Goal: Task Accomplishment & Management: Use online tool/utility

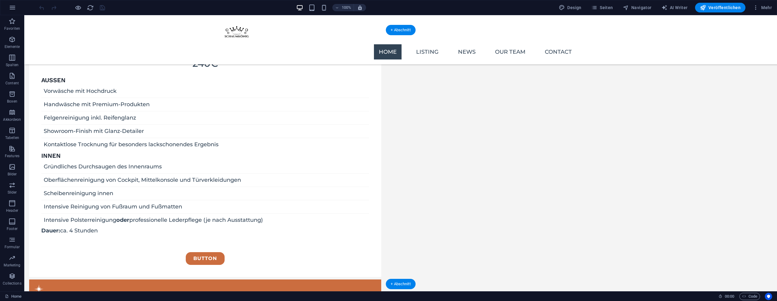
scroll to position [886, 0]
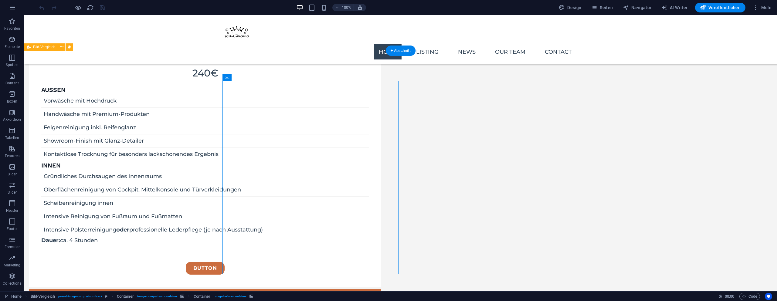
select select "vh"
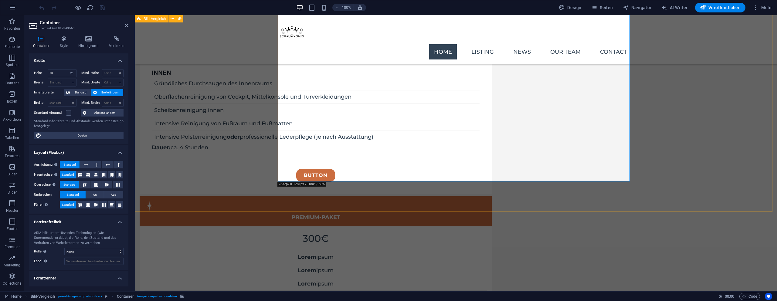
scroll to position [877, 0]
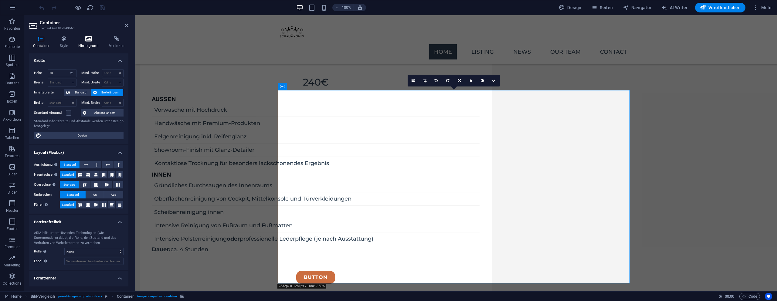
click at [98, 46] on h4 "Hintergrund" at bounding box center [89, 42] width 31 height 13
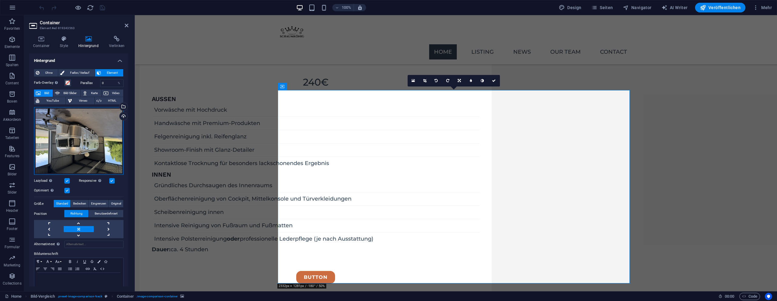
click at [70, 134] on div "Ziehe Dateien zum Hochladen hierher oder klicke hier, um aus Dateien oder koste…" at bounding box center [79, 141] width 90 height 68
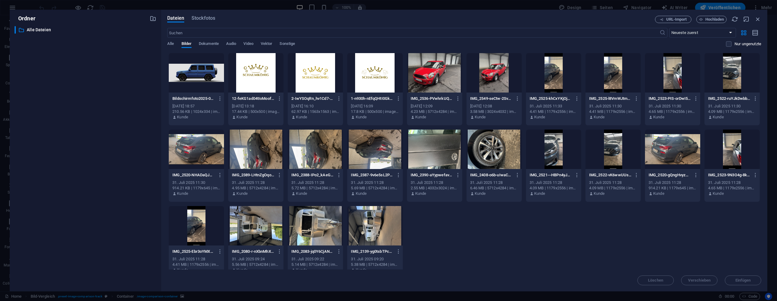
click at [70, 134] on div "​ Alle Dateien Alle Dateien" at bounding box center [86, 156] width 142 height 260
click at [699, 18] on icon "button" at bounding box center [701, 20] width 4 height 4
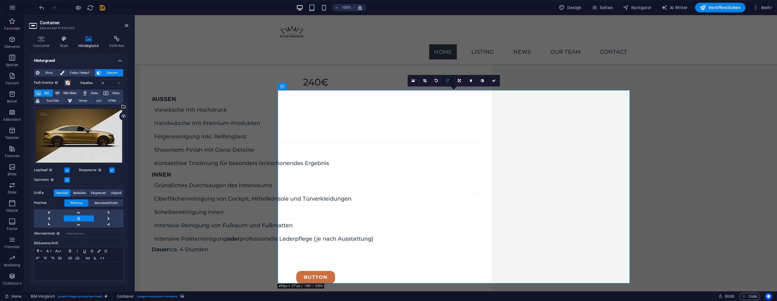
click at [446, 79] on icon at bounding box center [447, 81] width 3 height 4
click at [496, 82] on link at bounding box center [494, 81] width 12 height 12
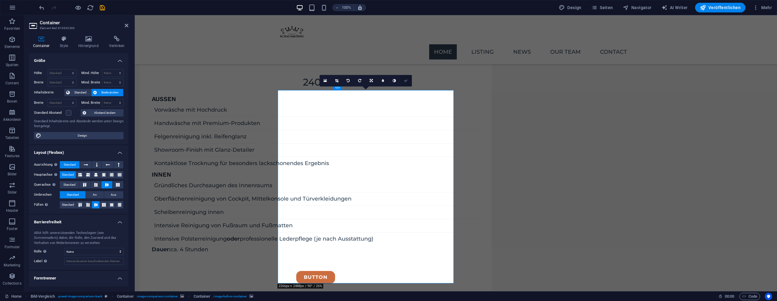
click at [329, 80] on link at bounding box center [325, 81] width 12 height 12
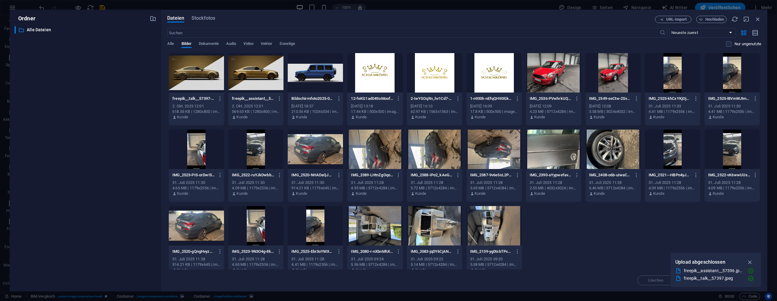
click at [209, 73] on div at bounding box center [196, 72] width 55 height 39
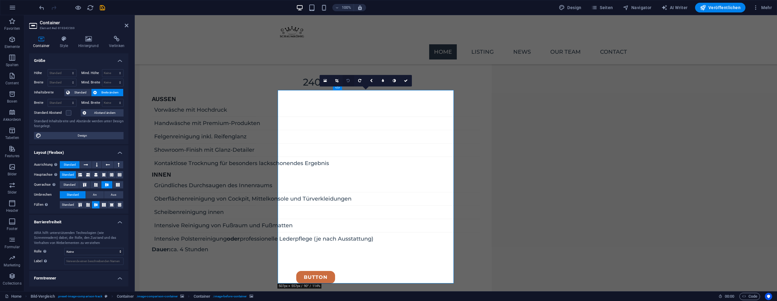
click at [347, 81] on icon at bounding box center [347, 81] width 3 height 4
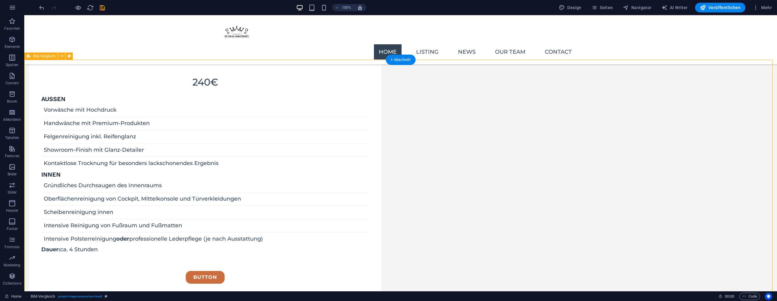
drag, startPoint x: 402, startPoint y: 277, endPoint x: 445, endPoint y: 274, distance: 43.2
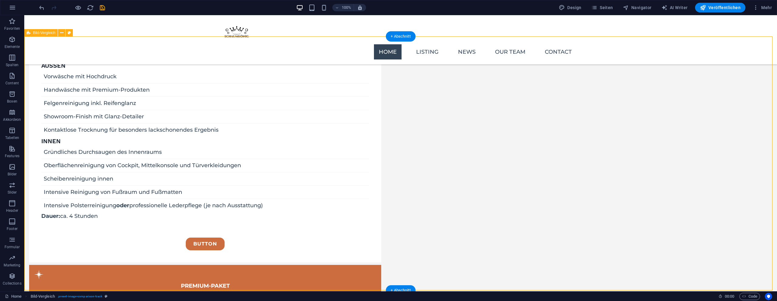
scroll to position [915, 0]
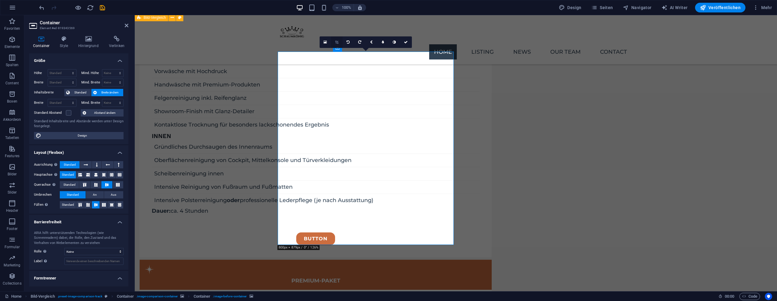
click at [336, 44] on link at bounding box center [337, 42] width 12 height 12
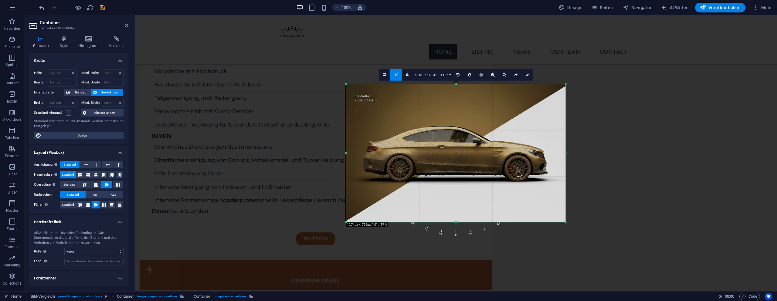
click at [346, 154] on div "180 170 160 150 140 130 120 110 100 90 80 70 60 50 40 30 20 10 0 -10 -20 -30 -4…" at bounding box center [455, 153] width 219 height 138
click at [525, 73] on icon at bounding box center [527, 75] width 4 height 4
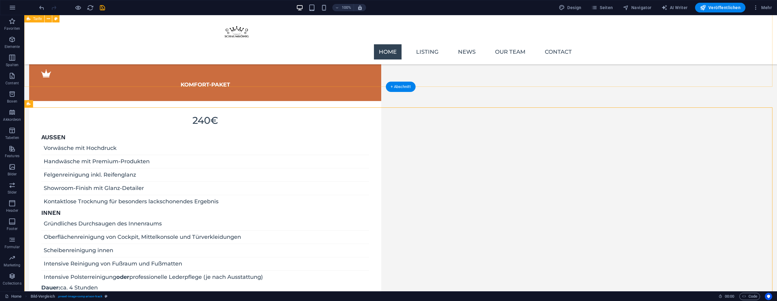
scroll to position [866, 0]
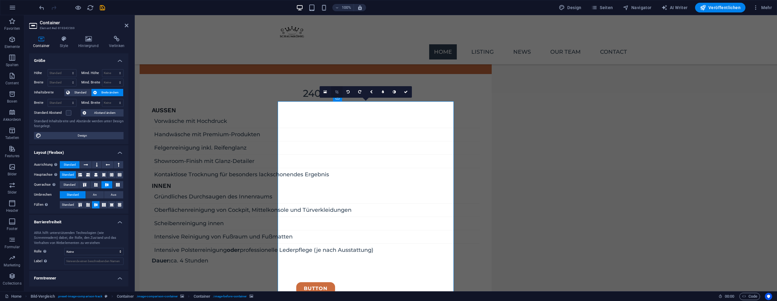
click at [334, 90] on link at bounding box center [337, 92] width 12 height 12
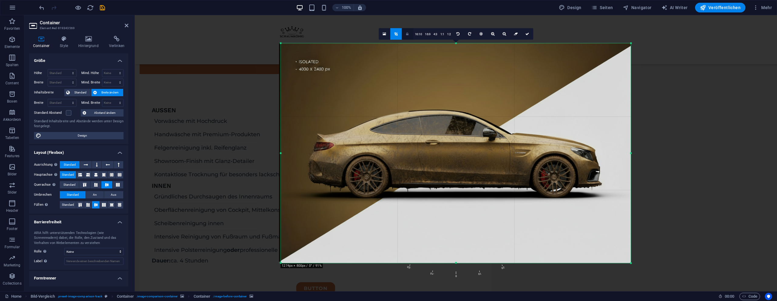
click at [412, 34] on link at bounding box center [408, 34] width 12 height 12
drag, startPoint x: 407, startPoint y: 35, endPoint x: 414, endPoint y: 35, distance: 7.0
click at [407, 35] on icon at bounding box center [407, 34] width 2 height 4
click at [420, 35] on link "16:10" at bounding box center [418, 35] width 10 height 12
click at [424, 35] on link "16:9" at bounding box center [427, 35] width 8 height 12
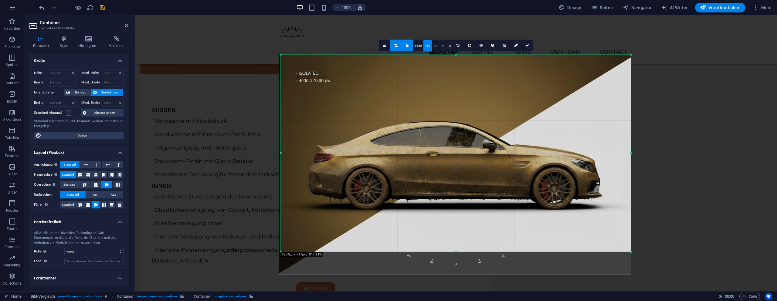
click at [437, 46] on link "4:3" at bounding box center [435, 46] width 7 height 12
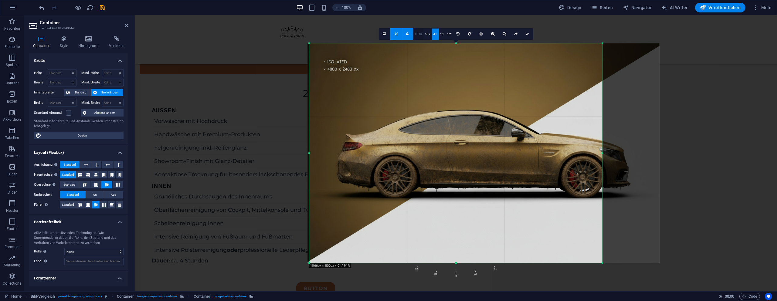
click at [418, 37] on link "16:10" at bounding box center [418, 35] width 10 height 12
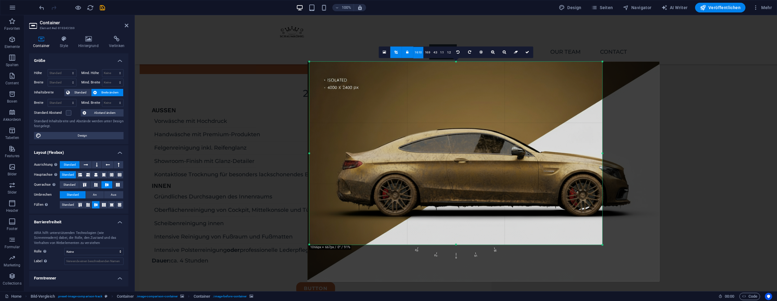
click at [422, 49] on link "16:10" at bounding box center [418, 53] width 10 height 12
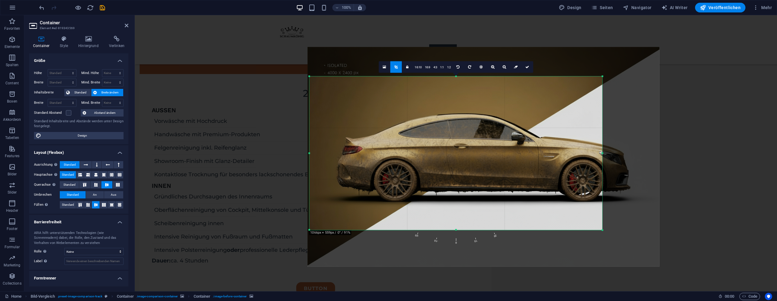
drag, startPoint x: 456, startPoint y: 62, endPoint x: 452, endPoint y: 91, distance: 29.7
click at [452, 91] on div "180 170 160 150 140 130 120 110 100 90 80 70 60 50 40 30 20 10 0 -10 -20 -30 -4…" at bounding box center [455, 153] width 293 height 154
click at [456, 76] on div at bounding box center [455, 76] width 293 height 2
drag, startPoint x: 310, startPoint y: 154, endPoint x: 566, endPoint y: 126, distance: 257.6
click at [309, 154] on div at bounding box center [309, 153] width 2 height 154
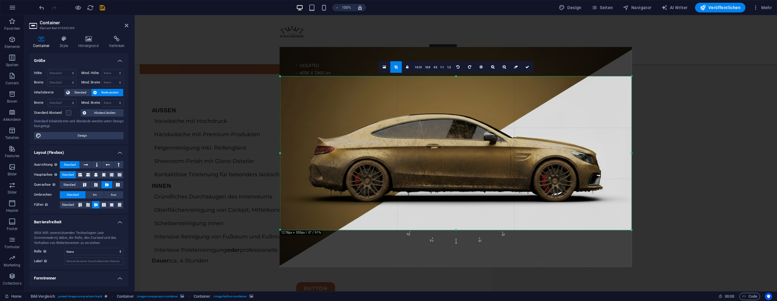
drag, startPoint x: 602, startPoint y: 153, endPoint x: 659, endPoint y: 146, distance: 57.8
click at [659, 146] on div "Ziehe hier rein, um den vorhandenen Inhalt zu ersetzen. Drücke "Strg", wenn du …" at bounding box center [456, 153] width 642 height 276
click at [529, 65] on link at bounding box center [527, 67] width 12 height 12
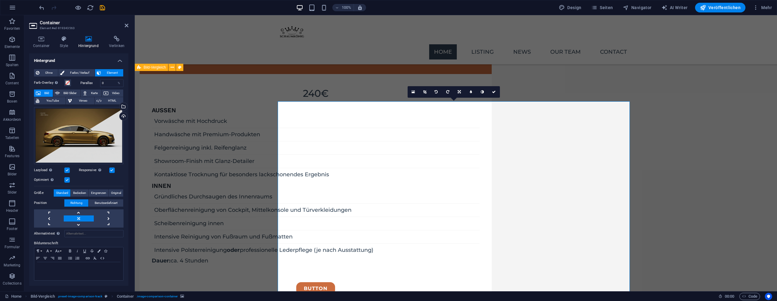
click at [423, 93] on icon at bounding box center [424, 92] width 3 height 4
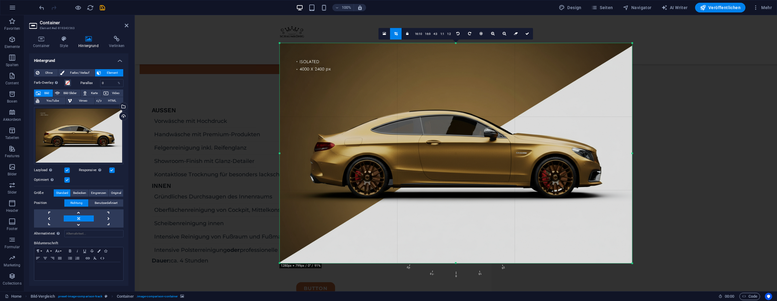
drag, startPoint x: 557, startPoint y: 152, endPoint x: 739, endPoint y: 134, distance: 183.2
click at [739, 134] on div "Ziehe hier rein, um den vorhandenen Inhalt zu ersetzen. Drücke "Strg", wenn du …" at bounding box center [456, 153] width 642 height 276
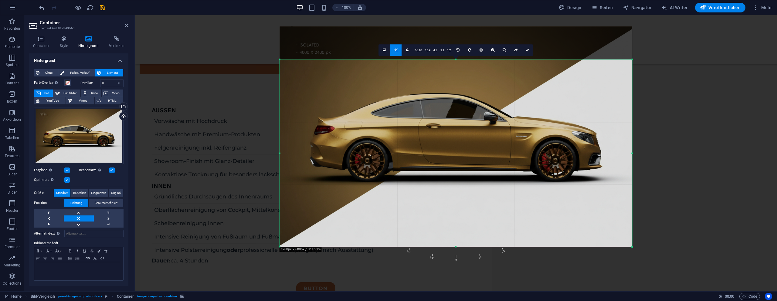
drag, startPoint x: 455, startPoint y: 44, endPoint x: 441, endPoint y: 77, distance: 36.1
click at [441, 77] on div "180 170 160 150 140 130 120 110 100 90 80 70 60 50 40 30 20 10 0 -10 -20 -30 -4…" at bounding box center [456, 152] width 352 height 187
click at [104, 158] on div "Ziehe Dateien zum Hochladen hierher oder klicke hier, um aus Dateien oder koste…" at bounding box center [79, 135] width 90 height 57
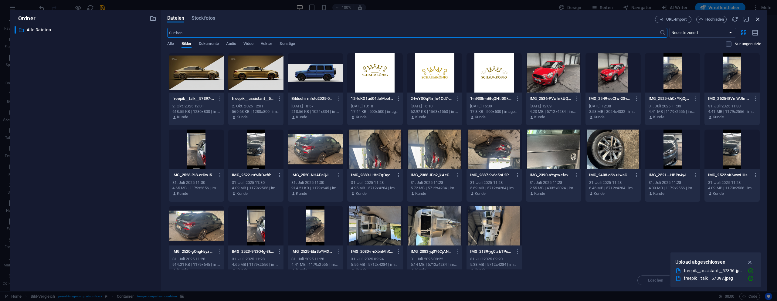
click at [759, 17] on icon "button" at bounding box center [757, 19] width 7 height 7
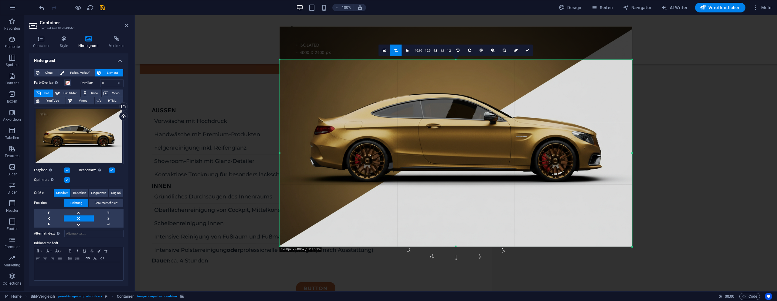
click at [525, 51] on icon at bounding box center [527, 51] width 4 height 4
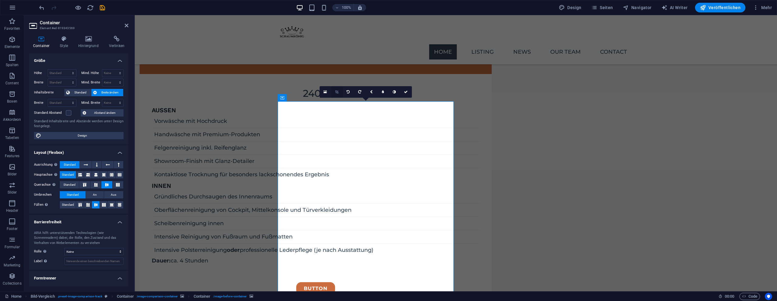
click at [336, 92] on icon at bounding box center [336, 92] width 3 height 4
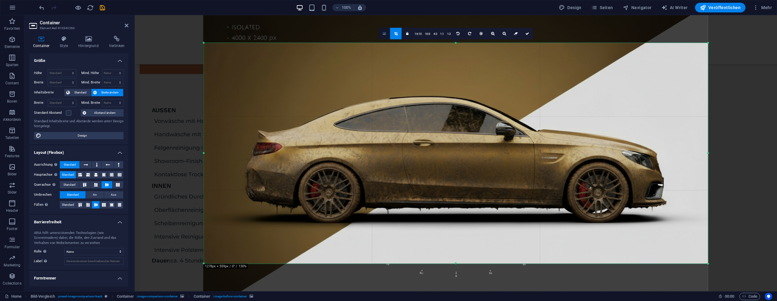
click at [381, 35] on link at bounding box center [384, 34] width 12 height 12
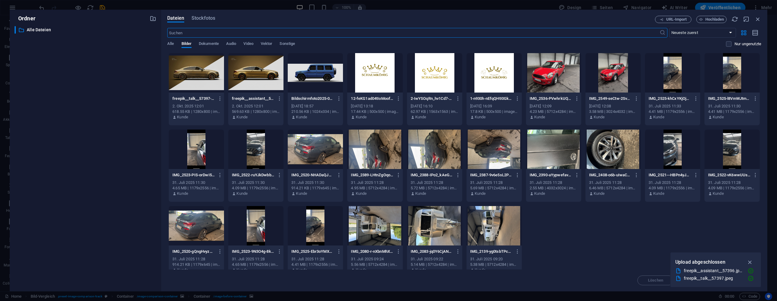
click at [188, 73] on div at bounding box center [196, 72] width 55 height 39
click at [188, 73] on div "1" at bounding box center [196, 72] width 55 height 39
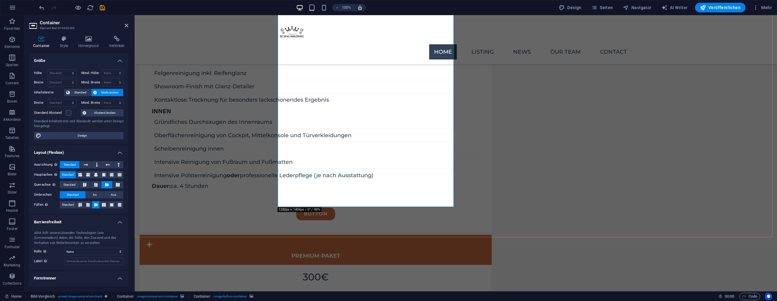
scroll to position [953, 0]
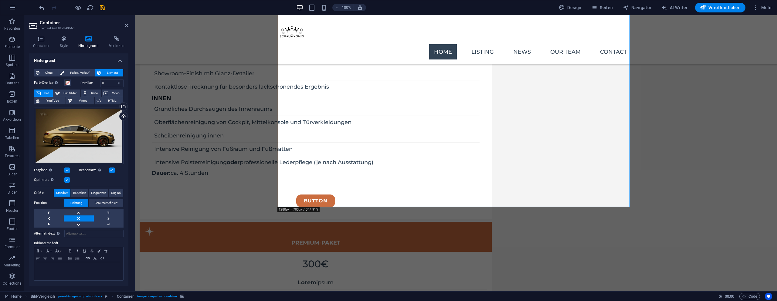
drag, startPoint x: 524, startPoint y: 90, endPoint x: 180, endPoint y: 160, distance: 351.1
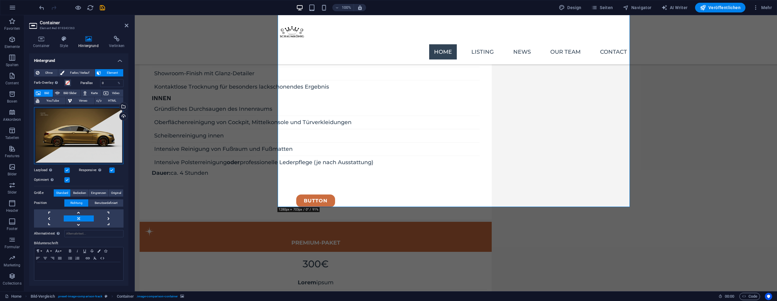
click at [86, 139] on div "Ziehe Dateien zum Hochladen hierher oder klicke hier, um aus Dateien oder koste…" at bounding box center [79, 135] width 90 height 57
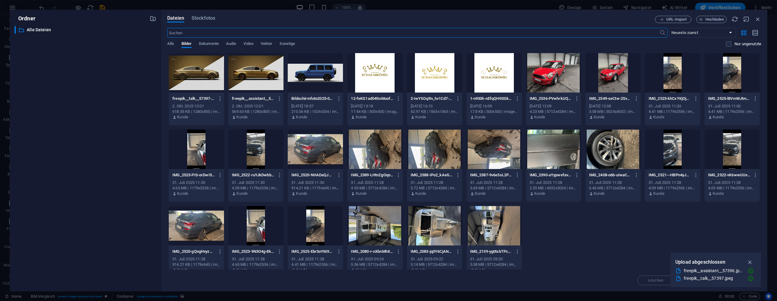
click at [247, 69] on div at bounding box center [255, 72] width 55 height 39
click at [247, 69] on div "1" at bounding box center [255, 72] width 55 height 39
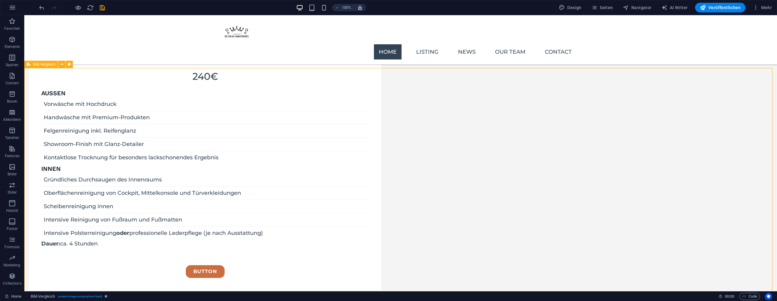
scroll to position [890, 0]
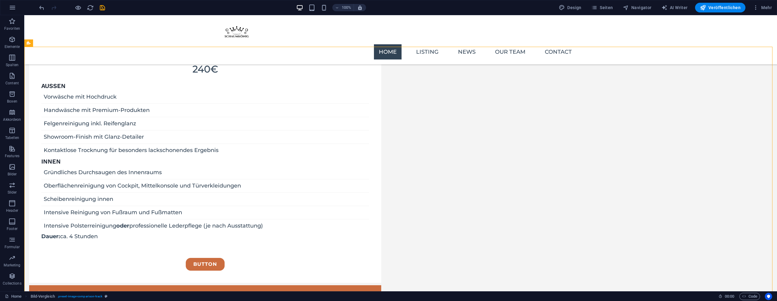
click at [70, 7] on div at bounding box center [72, 8] width 68 height 10
drag, startPoint x: 399, startPoint y: 264, endPoint x: 270, endPoint y: 202, distance: 142.9
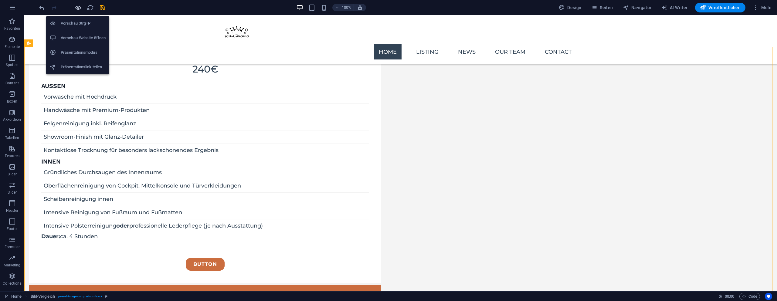
click at [78, 9] on icon "button" at bounding box center [78, 7] width 7 height 7
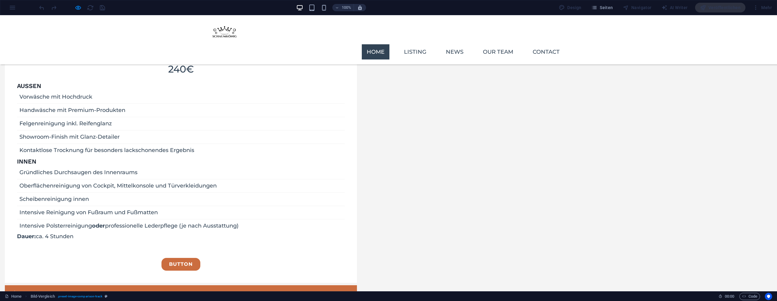
drag, startPoint x: 392, startPoint y: 265, endPoint x: 371, endPoint y: 172, distance: 95.0
type input "41"
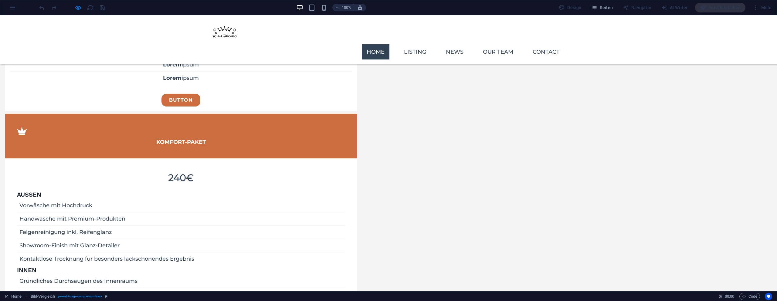
scroll to position [721, 0]
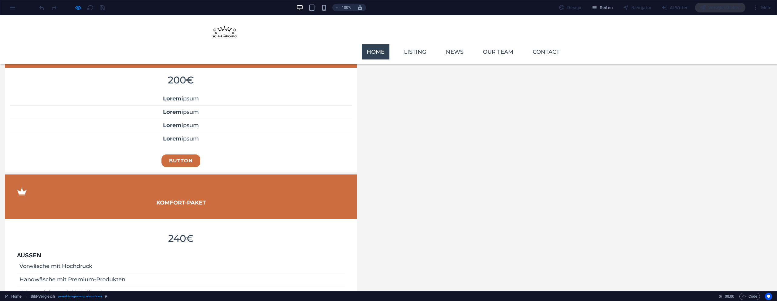
click at [81, 12] on div at bounding box center [72, 8] width 68 height 10
click at [82, 10] on div at bounding box center [72, 8] width 68 height 10
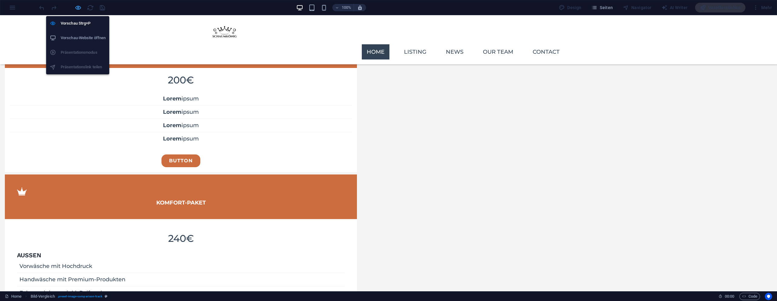
click at [80, 9] on icon "button" at bounding box center [78, 7] width 7 height 7
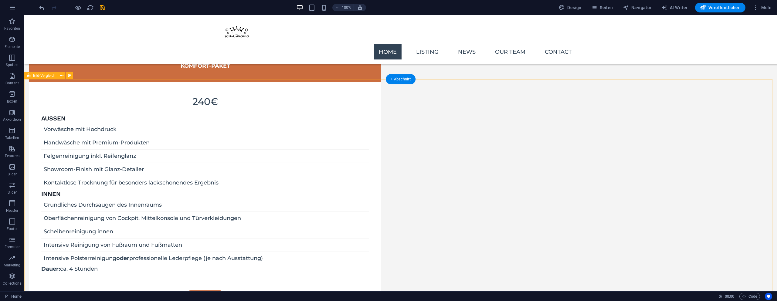
scroll to position [695, 0]
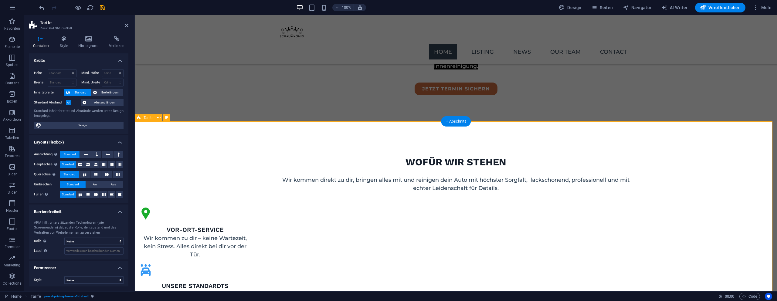
scroll to position [292, 0]
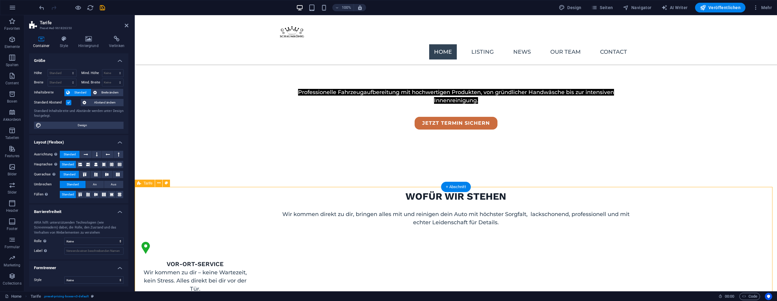
click at [127, 26] on icon at bounding box center [127, 25] width 4 height 5
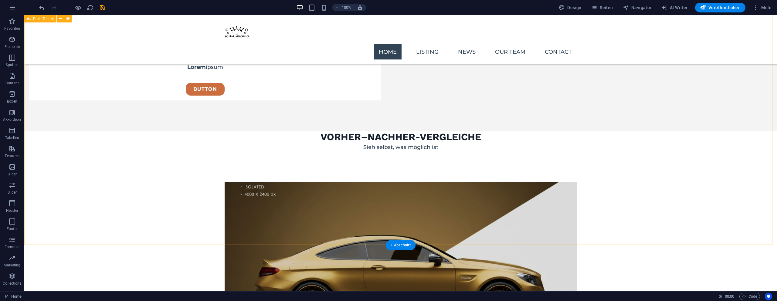
scroll to position [1105, 0]
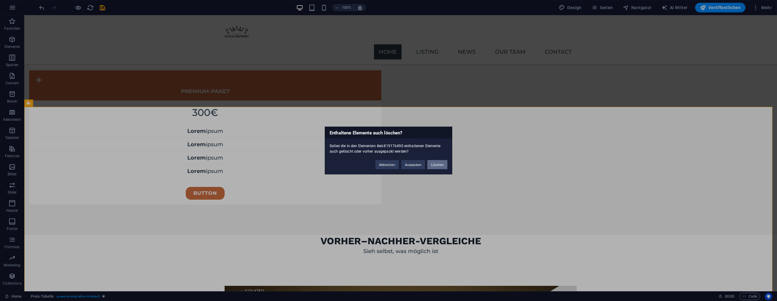
click at [432, 164] on button "Löschen" at bounding box center [437, 164] width 20 height 9
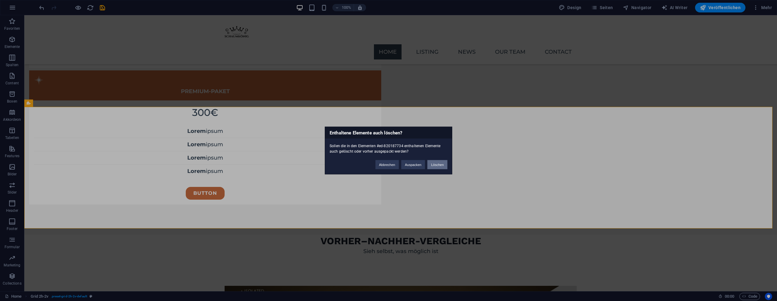
click at [433, 167] on button "Löschen" at bounding box center [437, 164] width 20 height 9
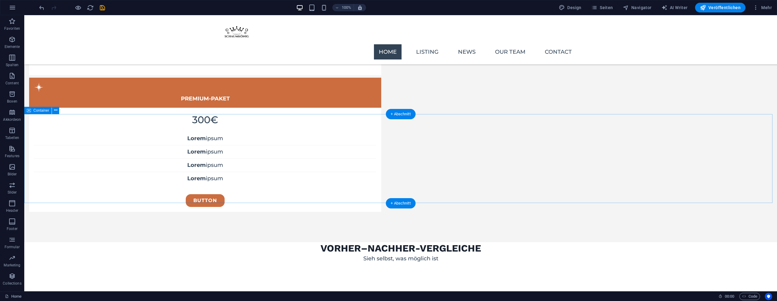
scroll to position [1090, 0]
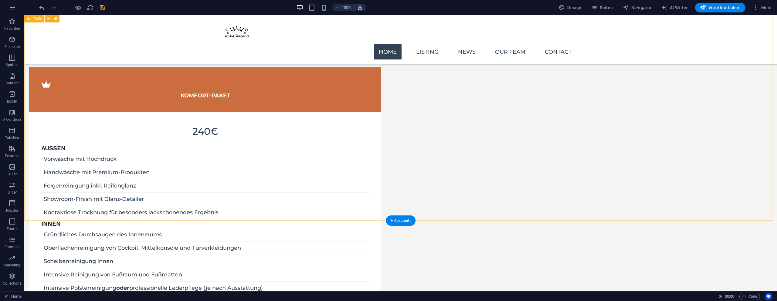
scroll to position [880, 0]
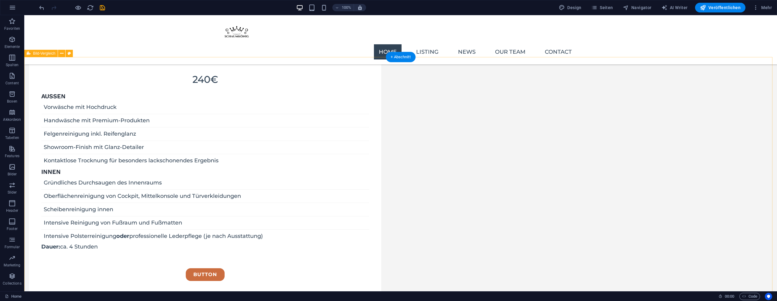
drag, startPoint x: 382, startPoint y: 274, endPoint x: 385, endPoint y: 273, distance: 3.7
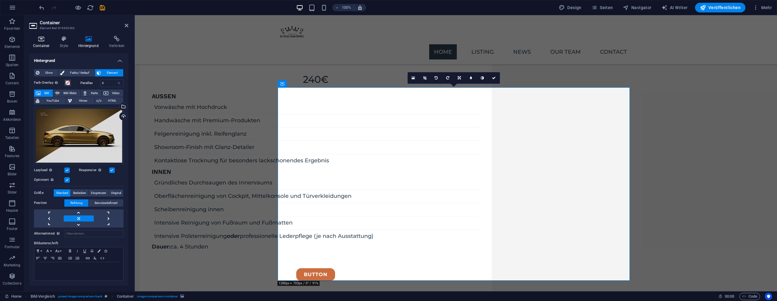
click at [37, 38] on icon at bounding box center [41, 39] width 24 height 6
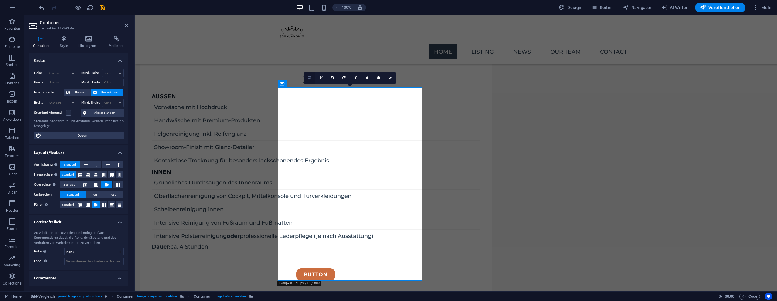
click at [308, 80] on icon at bounding box center [309, 78] width 3 height 4
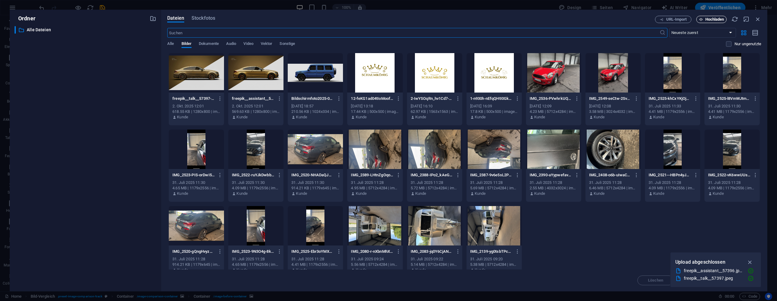
click at [705, 19] on span "Hochladen" at bounding box center [714, 20] width 19 height 4
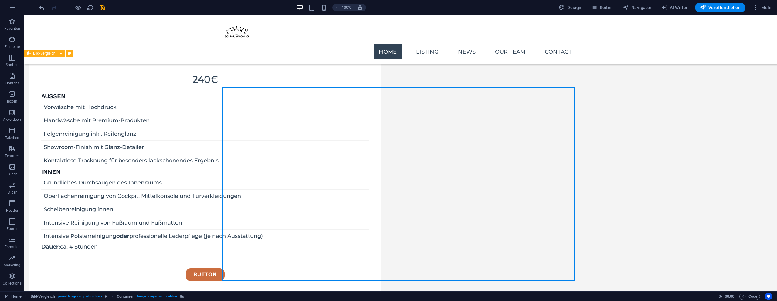
select select "vh"
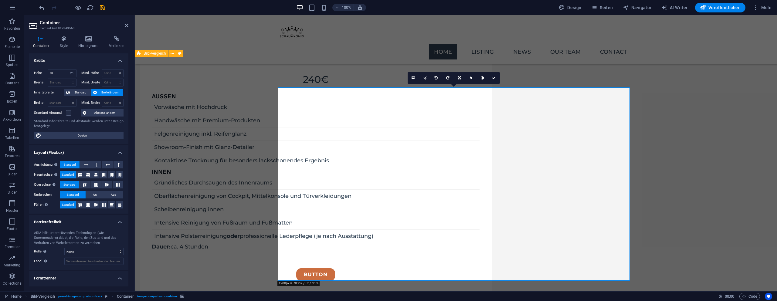
click at [413, 76] on icon at bounding box center [412, 78] width 3 height 4
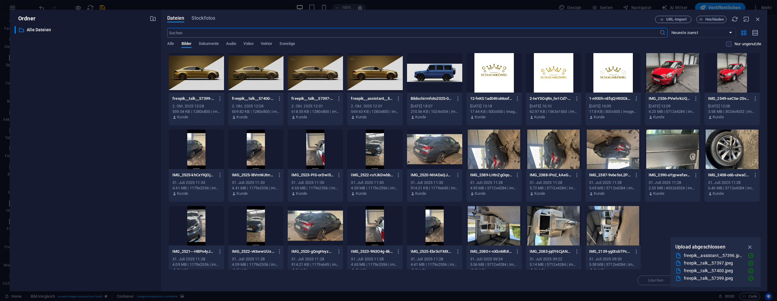
click at [184, 71] on div at bounding box center [196, 72] width 55 height 39
click at [182, 72] on div "1" at bounding box center [196, 72] width 55 height 39
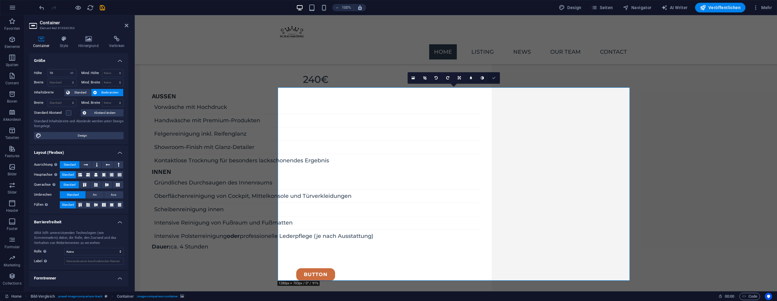
click at [496, 77] on link at bounding box center [494, 78] width 12 height 12
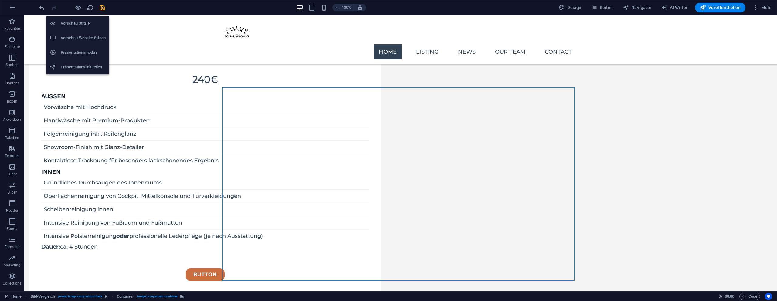
drag, startPoint x: 76, startPoint y: 8, endPoint x: 83, endPoint y: 12, distance: 8.0
click at [76, 8] on icon "button" at bounding box center [78, 7] width 7 height 7
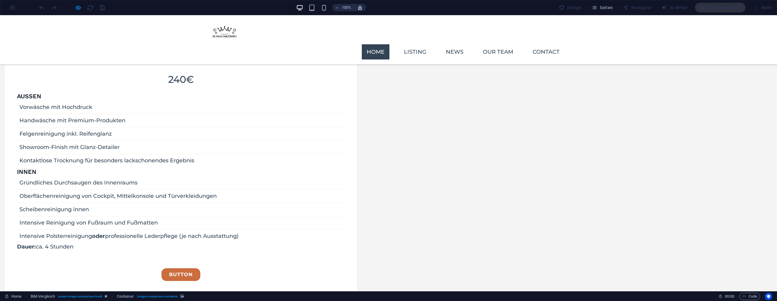
drag, startPoint x: 372, startPoint y: 274, endPoint x: 308, endPoint y: 258, distance: 66.3
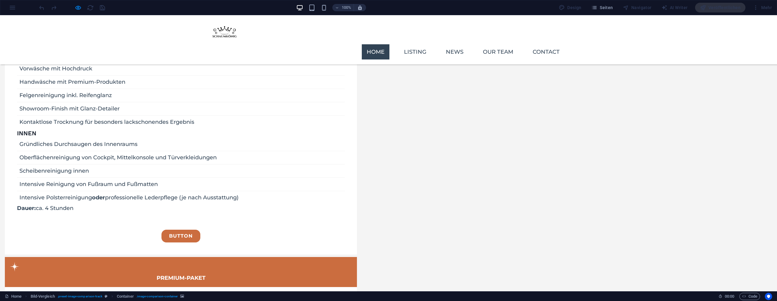
scroll to position [941, 0]
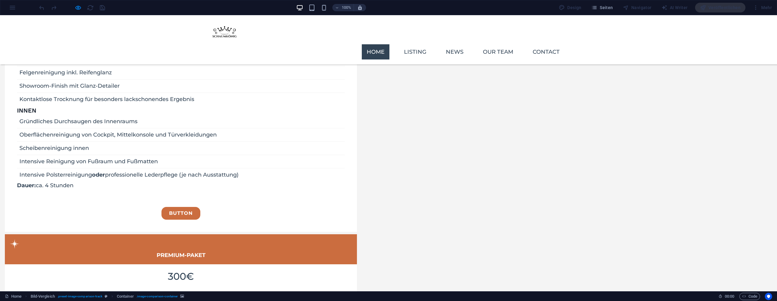
drag, startPoint x: 316, startPoint y: 212, endPoint x: 384, endPoint y: 208, distance: 68.4
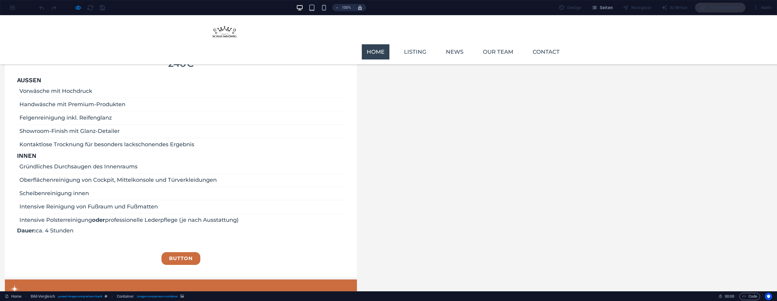
scroll to position [897, 0]
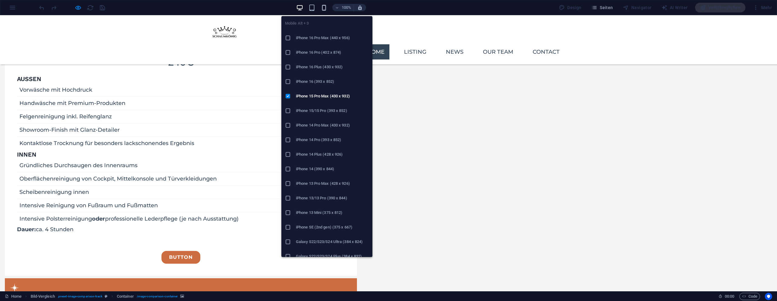
click at [323, 6] on icon "button" at bounding box center [323, 7] width 7 height 7
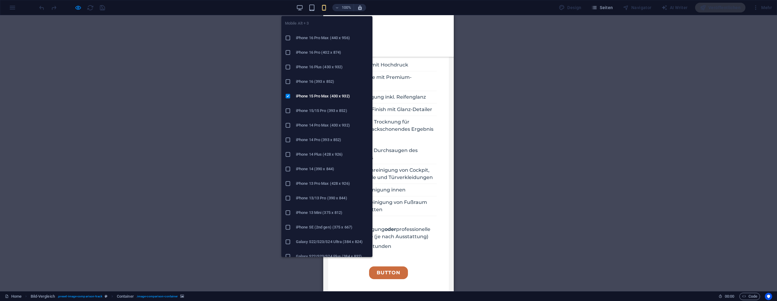
scroll to position [1128, 0]
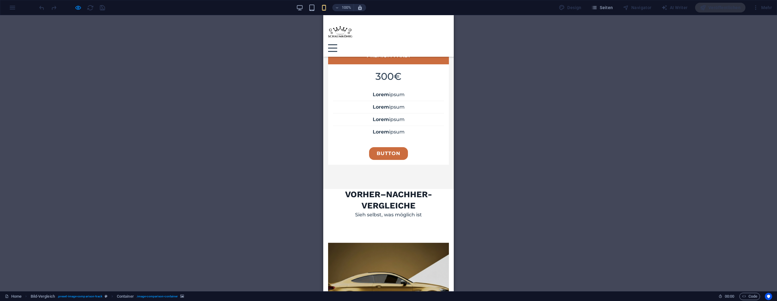
drag, startPoint x: 384, startPoint y: 193, endPoint x: 383, endPoint y: 182, distance: 11.0
type input "45"
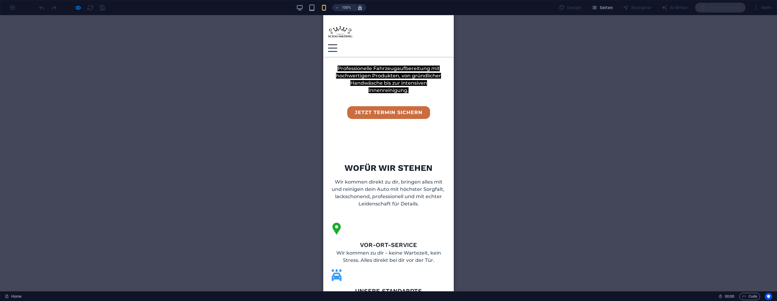
scroll to position [465, 0]
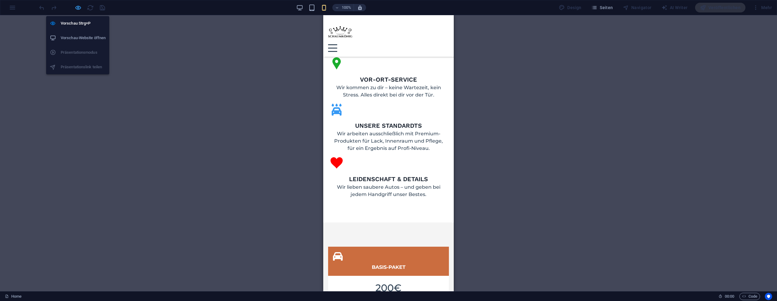
click at [78, 8] on icon "button" at bounding box center [78, 7] width 7 height 7
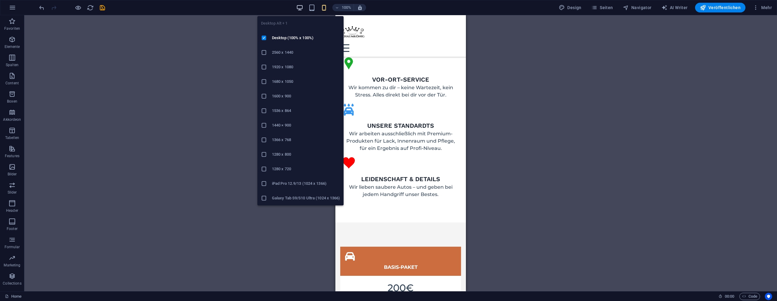
click at [302, 8] on icon "button" at bounding box center [299, 7] width 7 height 7
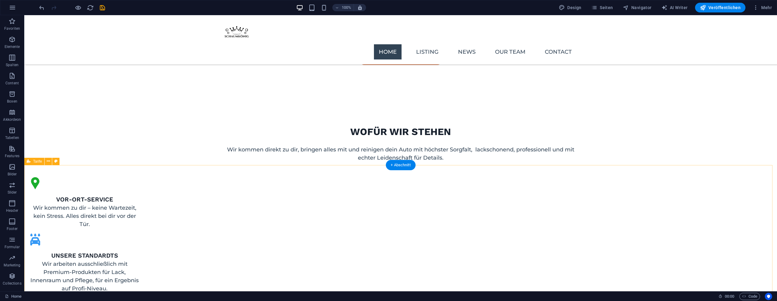
scroll to position [314, 0]
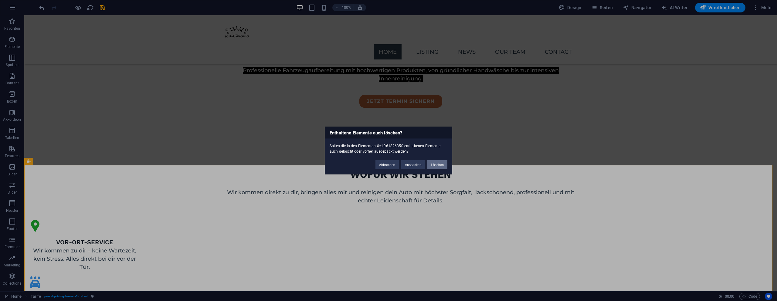
click at [442, 164] on button "Löschen" at bounding box center [437, 164] width 20 height 9
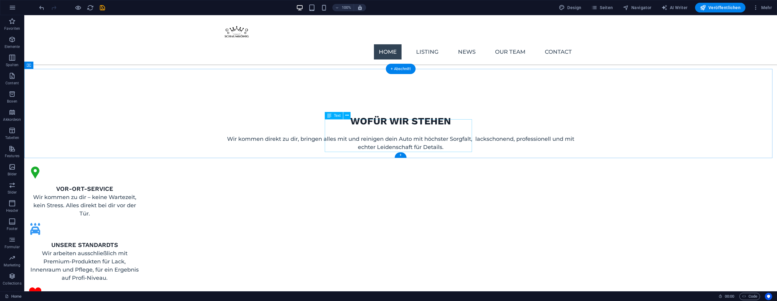
scroll to position [219, 0]
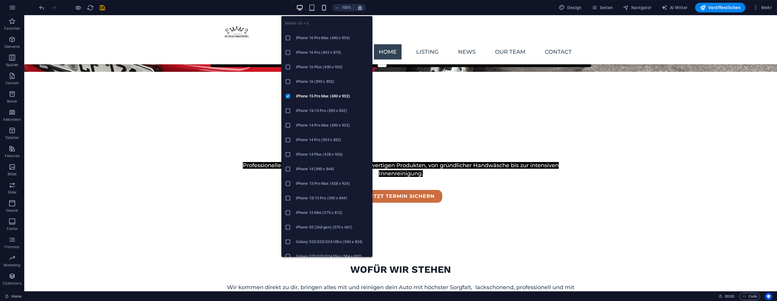
click at [322, 8] on icon "button" at bounding box center [323, 7] width 7 height 7
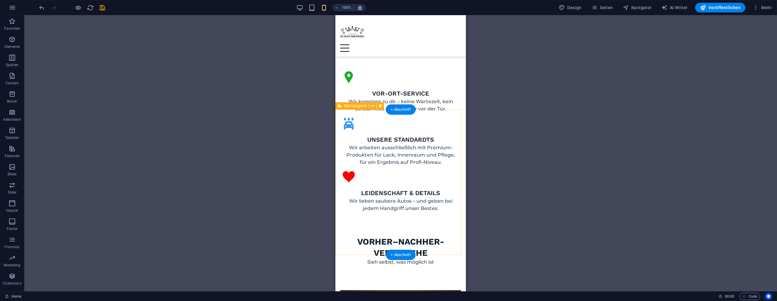
scroll to position [452, 0]
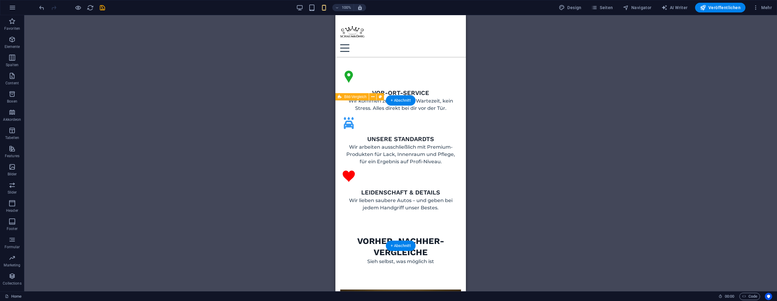
drag, startPoint x: 394, startPoint y: 215, endPoint x: 400, endPoint y: 215, distance: 6.1
drag, startPoint x: 402, startPoint y: 217, endPoint x: 407, endPoint y: 216, distance: 5.2
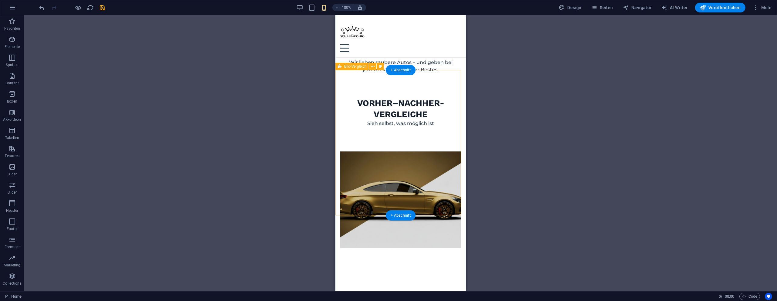
scroll to position [595, 0]
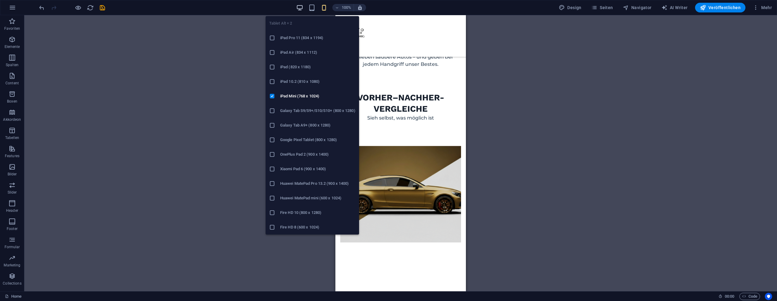
click at [299, 8] on icon "button" at bounding box center [299, 7] width 7 height 7
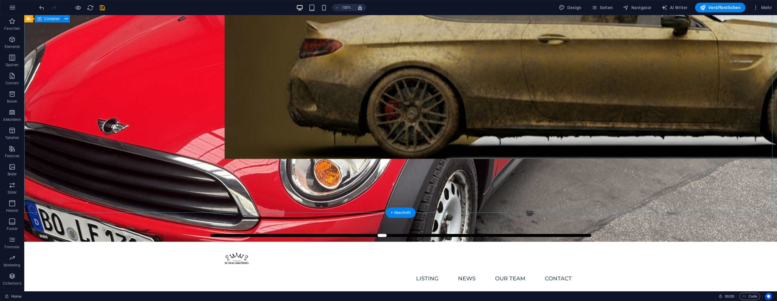
scroll to position [24, 0]
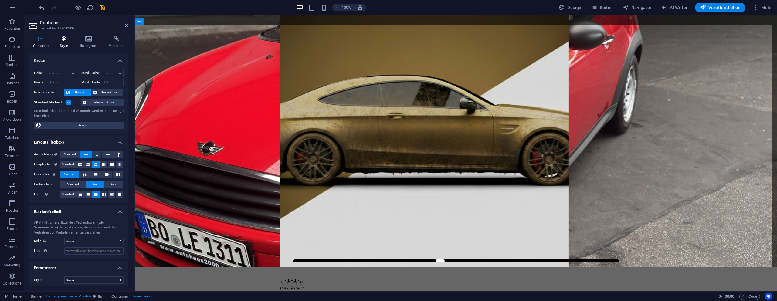
drag, startPoint x: 68, startPoint y: 35, endPoint x: 74, endPoint y: 37, distance: 6.2
click at [69, 35] on div "Container Style Hintergrund Verlinken Größe Höhe Standard px rem % vh vw Mind. …" at bounding box center [78, 161] width 109 height 260
drag, startPoint x: 75, startPoint y: 40, endPoint x: 77, endPoint y: 37, distance: 4.0
click at [76, 39] on icon at bounding box center [88, 39] width 28 height 6
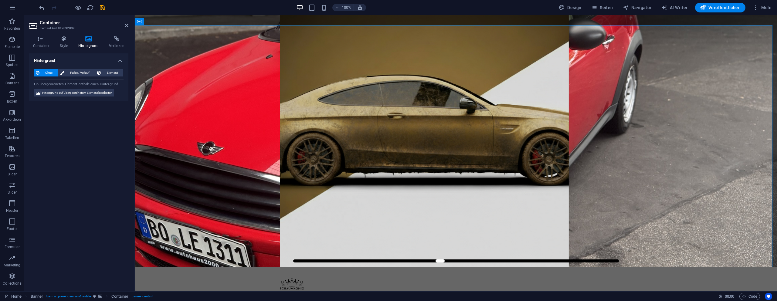
click at [86, 39] on icon at bounding box center [88, 39] width 28 height 6
click at [69, 38] on icon at bounding box center [64, 39] width 16 height 6
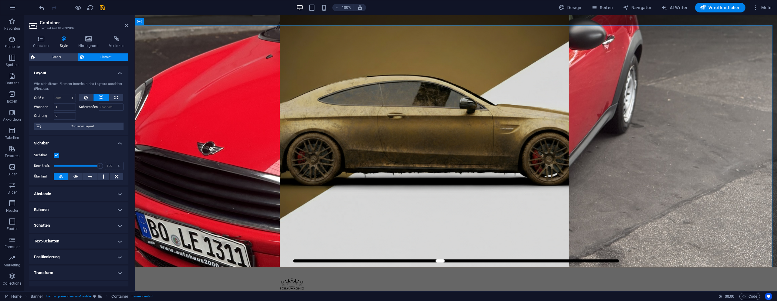
click at [41, 49] on div "Container Style Hintergrund Verlinken Größe Höhe Standard px rem % vh vw Mind. …" at bounding box center [78, 161] width 99 height 251
drag, startPoint x: 43, startPoint y: 43, endPoint x: 47, endPoint y: 42, distance: 3.8
click at [44, 43] on h4 "Container" at bounding box center [42, 42] width 27 height 13
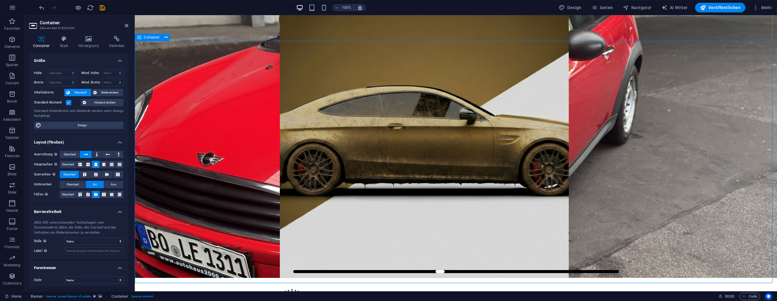
scroll to position [0, 0]
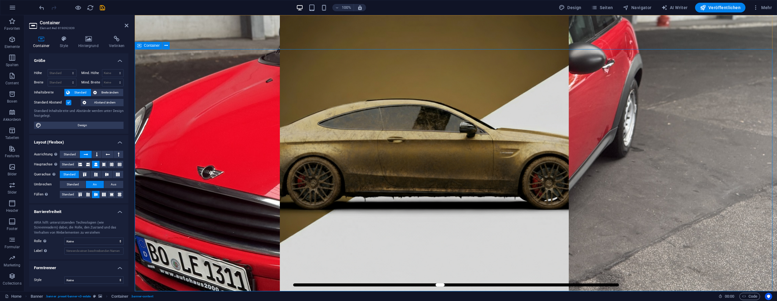
click at [96, 33] on div "Container Style Hintergrund Verlinken Größe Höhe Standard px rem % vh vw Mind. …" at bounding box center [78, 161] width 109 height 260
click at [90, 39] on icon at bounding box center [88, 39] width 28 height 6
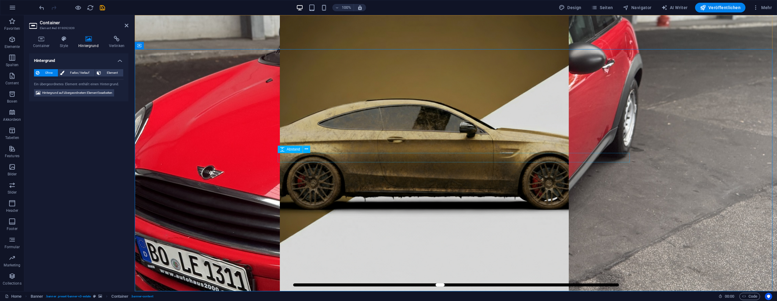
drag, startPoint x: 255, startPoint y: 129, endPoint x: 248, endPoint y: 125, distance: 8.1
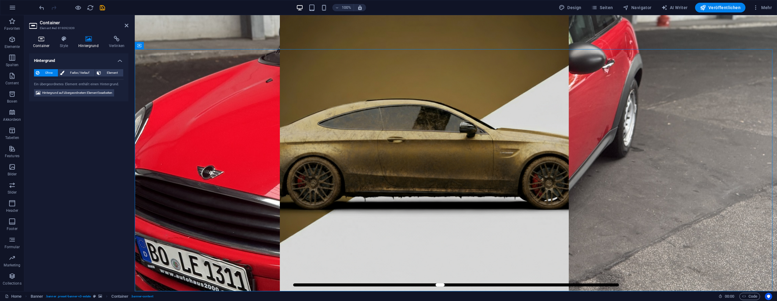
click at [36, 42] on h4 "Container" at bounding box center [42, 42] width 27 height 13
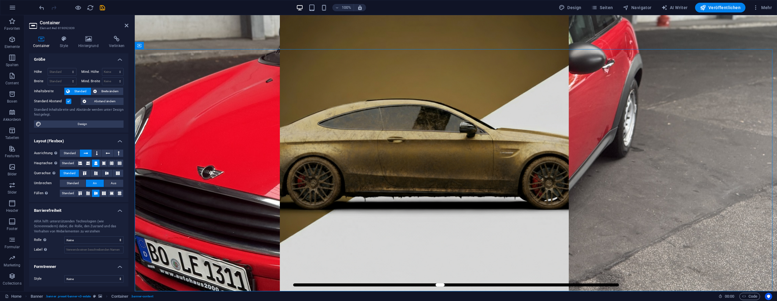
scroll to position [2, 0]
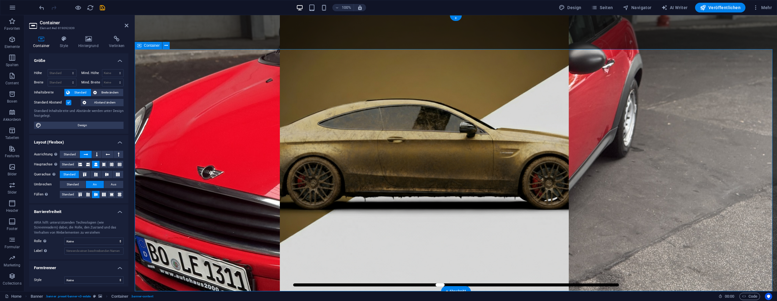
drag, startPoint x: 549, startPoint y: 116, endPoint x: 511, endPoint y: 114, distance: 37.7
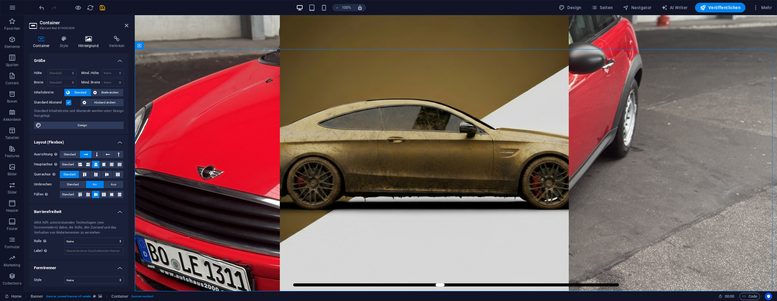
click at [80, 39] on icon at bounding box center [88, 39] width 28 height 6
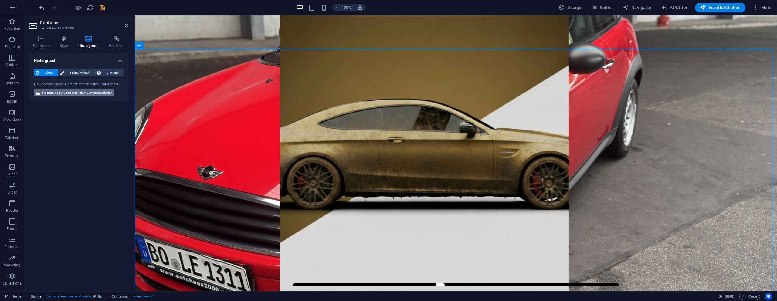
click at [85, 95] on span "Hintergrund auf übergeordnetem Element bearbeiten" at bounding box center [77, 92] width 70 height 7
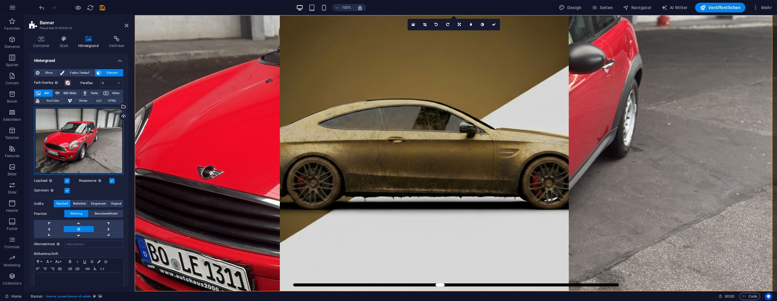
click at [68, 121] on div "Ziehe Dateien zum Hochladen hierher oder klicke hier, um aus Dateien oder koste…" at bounding box center [79, 141] width 90 height 68
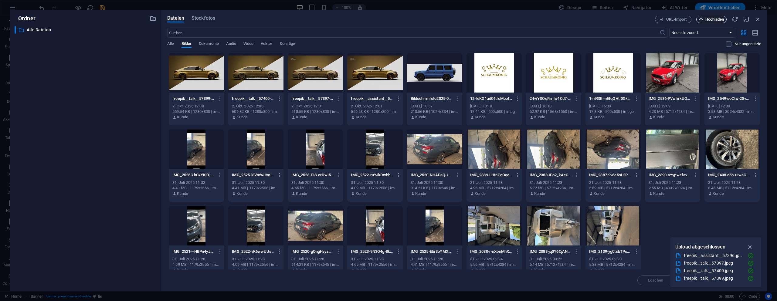
click at [710, 18] on span "Hochladen" at bounding box center [714, 20] width 19 height 4
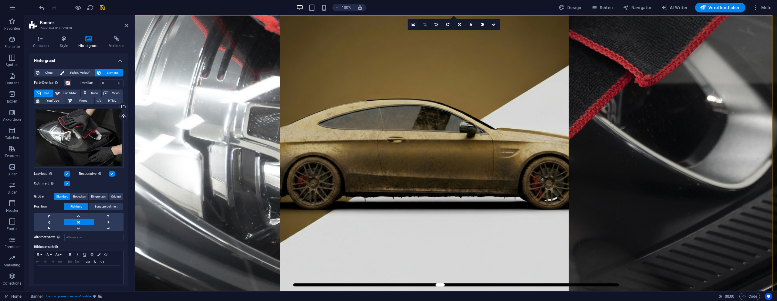
click at [422, 23] on link at bounding box center [425, 25] width 12 height 12
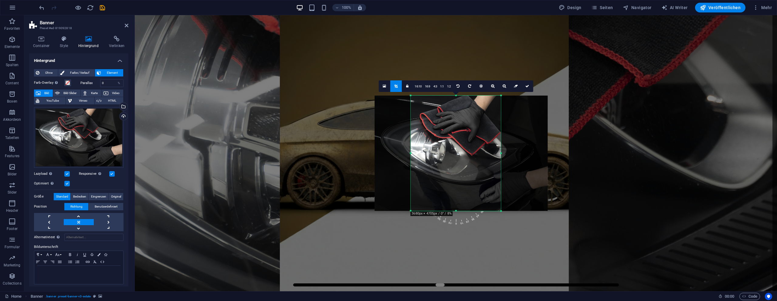
drag, startPoint x: 482, startPoint y: 151, endPoint x: 494, endPoint y: 146, distance: 13.4
click at [492, 150] on div at bounding box center [460, 153] width 173 height 115
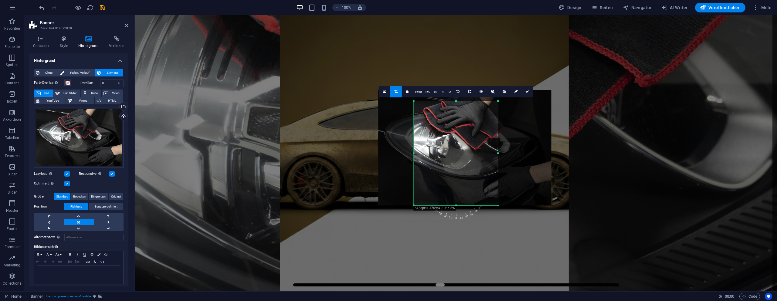
drag, startPoint x: 500, startPoint y: 95, endPoint x: 494, endPoint y: 106, distance: 12.5
click at [494, 106] on div "180 170 160 150 140 130 120 110 100 90 80 70 60 50 40 30 20 10 0 -10 -20 -30 -4…" at bounding box center [456, 153] width 84 height 104
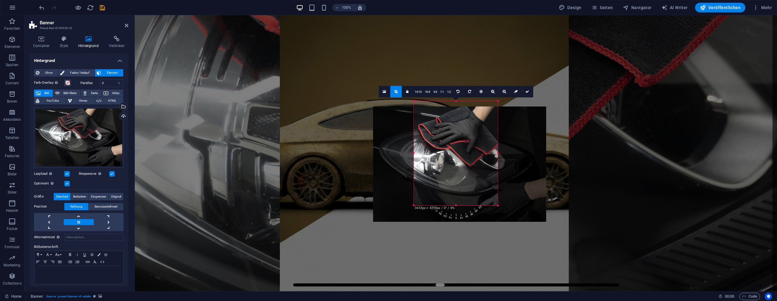
drag, startPoint x: 468, startPoint y: 136, endPoint x: 467, endPoint y: 140, distance: 4.6
click at [467, 140] on div at bounding box center [459, 163] width 173 height 115
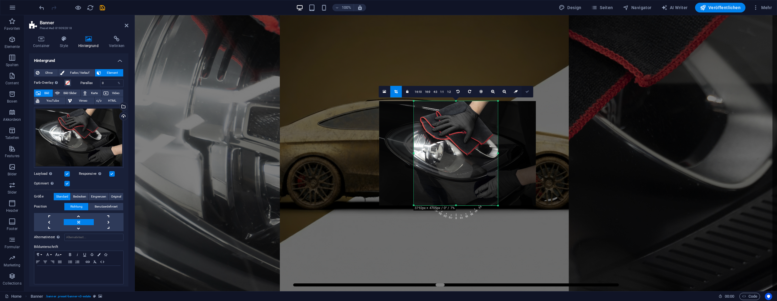
click at [525, 90] on icon at bounding box center [527, 92] width 4 height 4
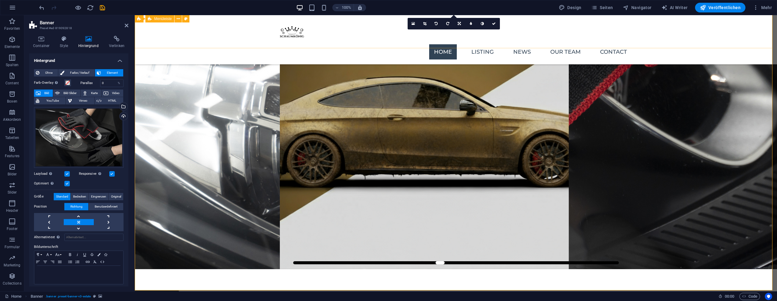
scroll to position [0, 0]
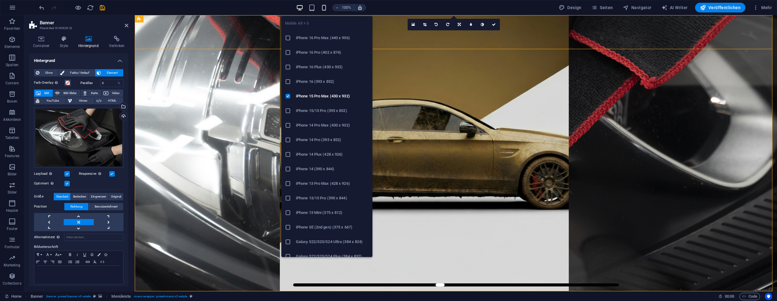
click at [324, 7] on icon "button" at bounding box center [323, 7] width 7 height 7
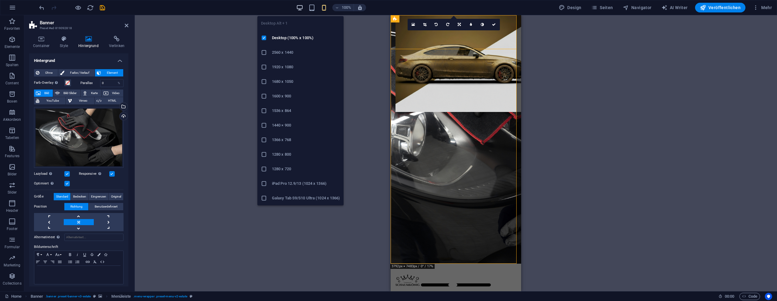
click at [301, 7] on icon "button" at bounding box center [299, 7] width 7 height 7
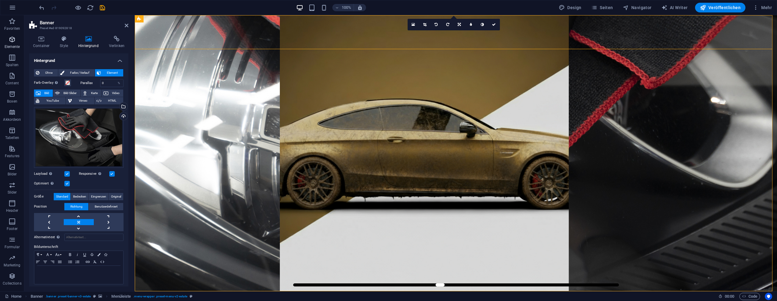
click at [12, 42] on icon "button" at bounding box center [11, 39] width 7 height 7
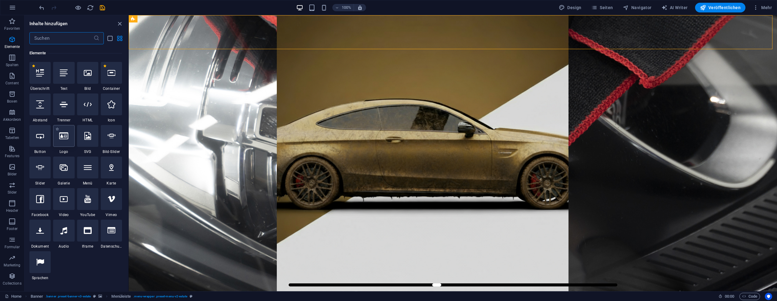
scroll to position [65, 0]
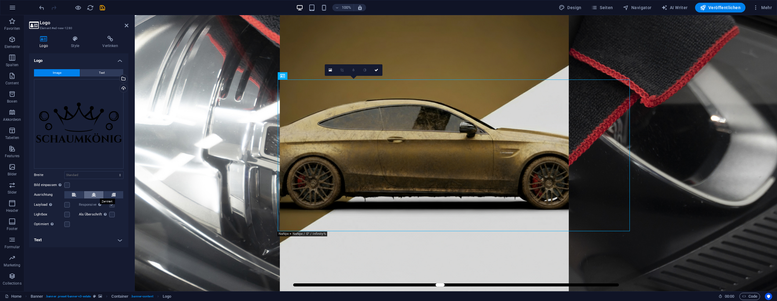
click at [90, 194] on button at bounding box center [93, 194] width 19 height 7
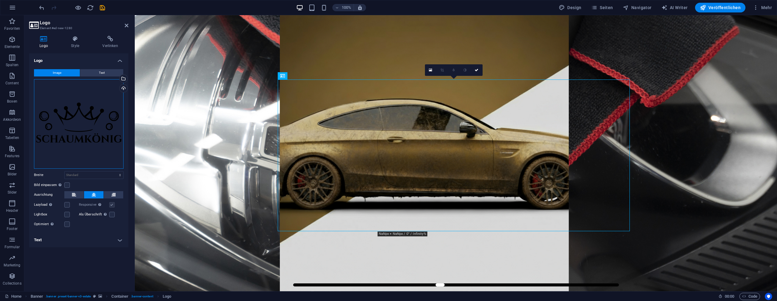
click at [91, 139] on div "Ziehe Dateien zum Hochladen hierher oder klicke hier, um aus Dateien oder koste…" at bounding box center [79, 124] width 90 height 90
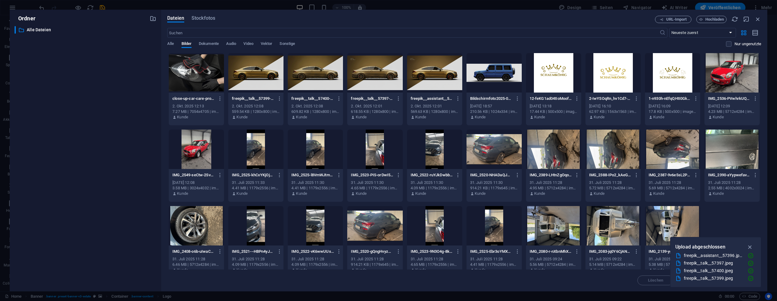
click at [91, 139] on div "​ Alle Dateien Alle Dateien" at bounding box center [86, 156] width 142 height 260
click at [608, 76] on div at bounding box center [612, 72] width 55 height 39
click at [608, 76] on div "1" at bounding box center [612, 72] width 55 height 39
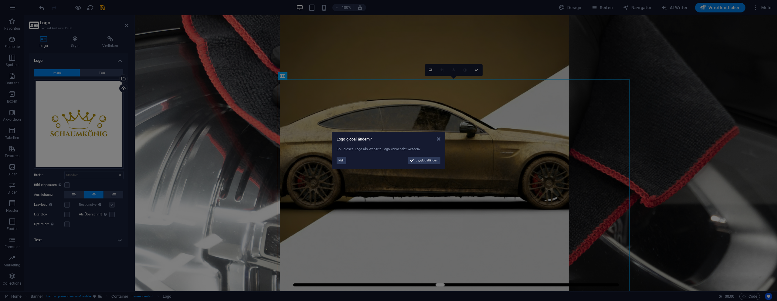
click at [439, 138] on icon at bounding box center [439, 139] width 4 height 5
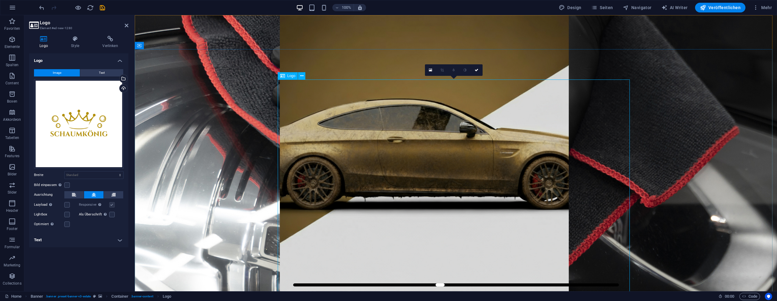
click at [54, 111] on div "Ziehe Dateien zum Hochladen hierher oder klicke hier, um aus Dateien oder koste…" at bounding box center [79, 124] width 90 height 90
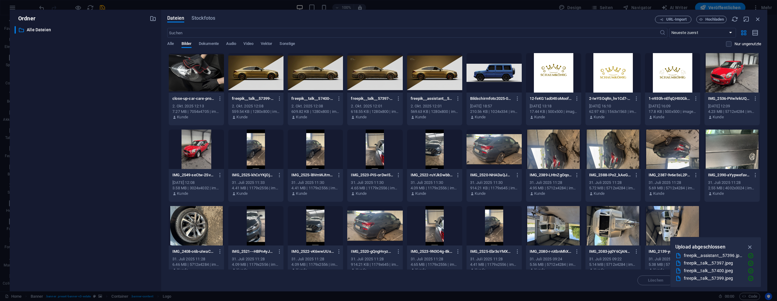
click at [556, 73] on div at bounding box center [553, 72] width 55 height 39
click at [556, 73] on div "1" at bounding box center [553, 72] width 55 height 39
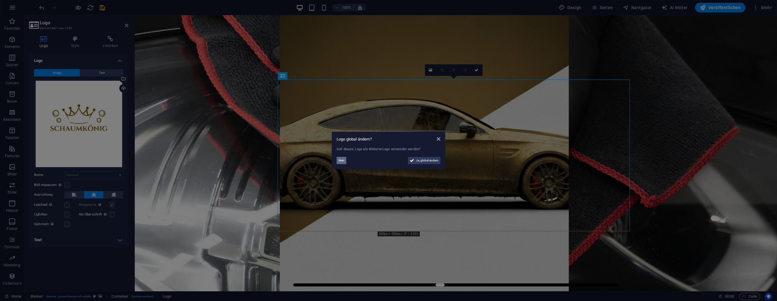
drag, startPoint x: 343, startPoint y: 161, endPoint x: 69, endPoint y: 130, distance: 276.1
click at [343, 161] on span "Nein" at bounding box center [341, 160] width 6 height 7
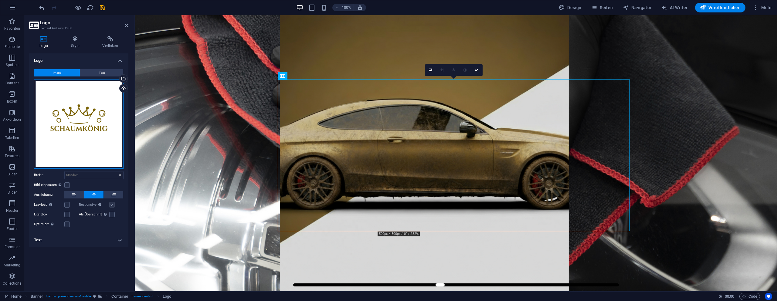
click at [79, 103] on div "Ziehe Dateien zum Hochladen hierher oder klicke hier, um aus Dateien oder koste…" at bounding box center [79, 124] width 90 height 90
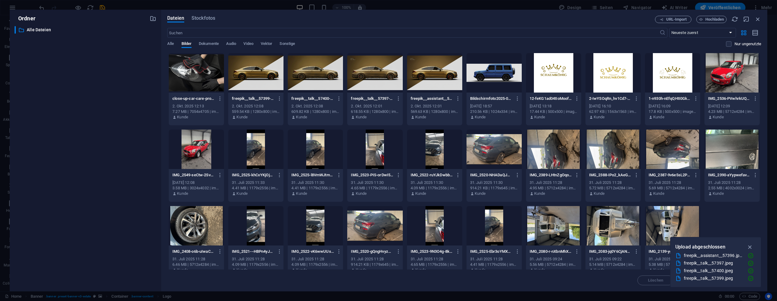
click at [79, 103] on div "​ Alle Dateien Alle Dateien" at bounding box center [86, 156] width 142 height 260
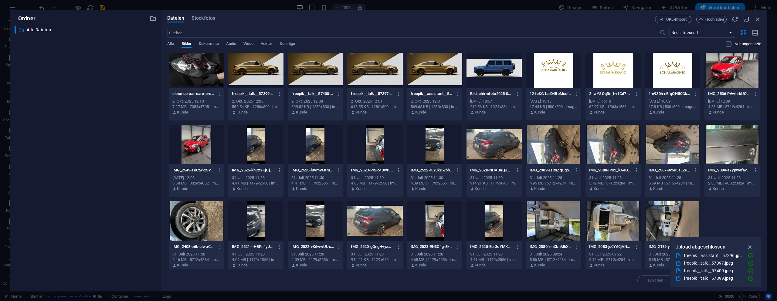
scroll to position [0, 0]
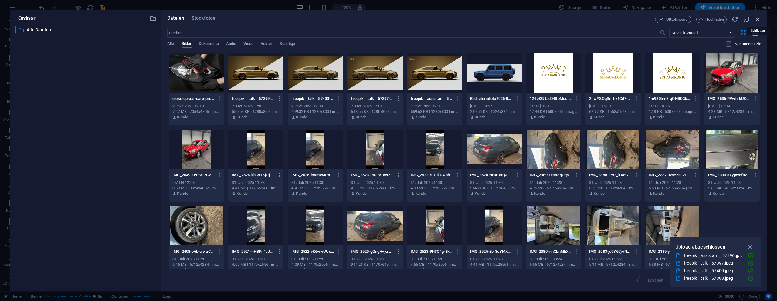
click at [757, 18] on icon "button" at bounding box center [757, 19] width 7 height 7
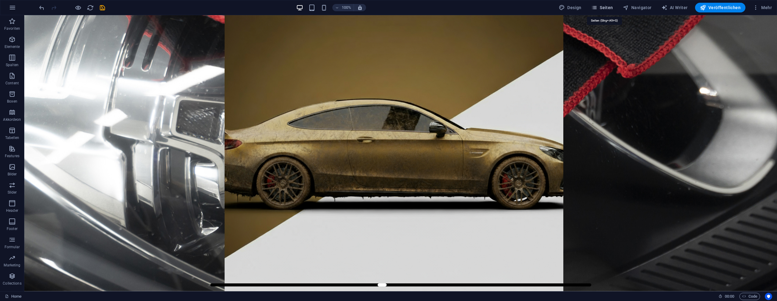
click at [605, 4] on button "Seiten" at bounding box center [602, 8] width 27 height 10
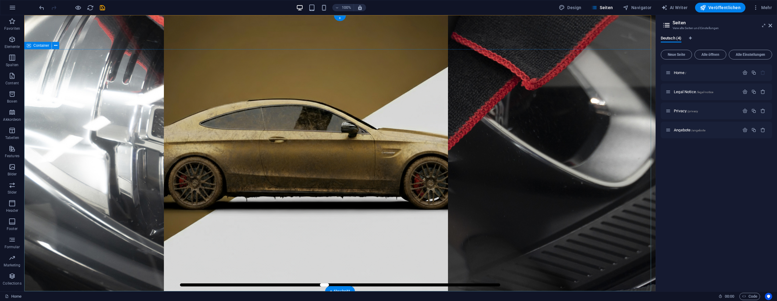
click at [15, 43] on span "Elemente" at bounding box center [12, 43] width 24 height 15
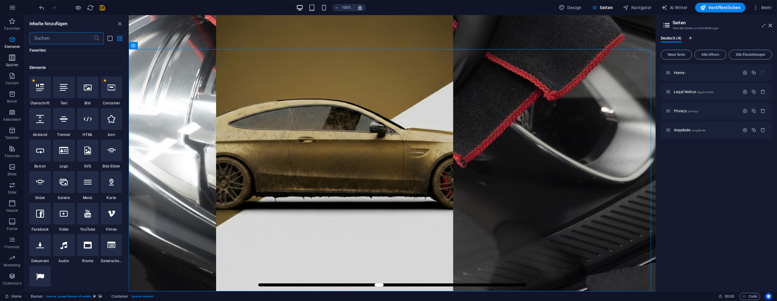
scroll to position [65, 0]
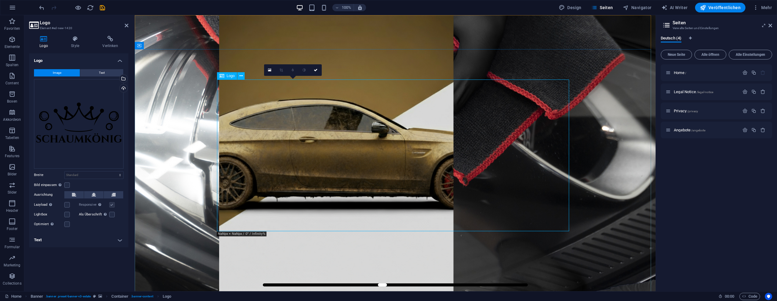
click at [64, 112] on div "Ziehe Dateien zum Hochladen hierher oder klicke hier, um aus Dateien oder koste…" at bounding box center [79, 124] width 90 height 90
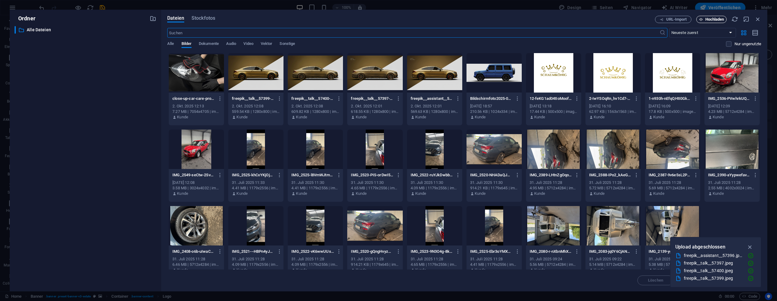
click at [704, 19] on span "Hochladen" at bounding box center [711, 20] width 25 height 4
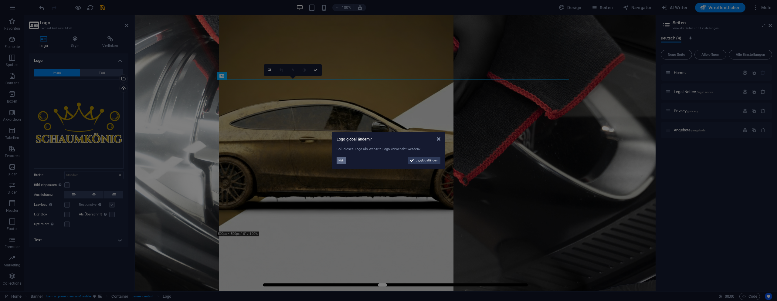
click at [341, 160] on span "Nein" at bounding box center [341, 160] width 6 height 7
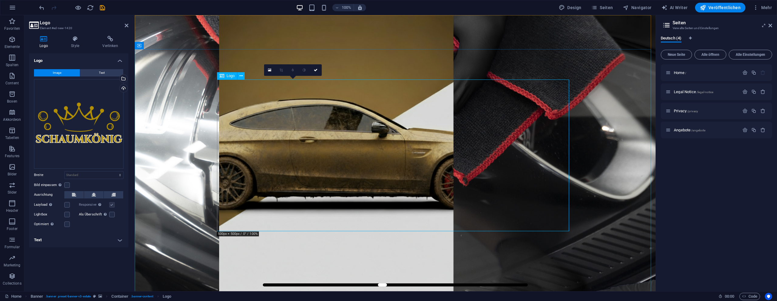
click at [76, 112] on div "Ziehe Dateien zum Hochladen hierher oder klicke hier, um aus Dateien oder koste…" at bounding box center [79, 124] width 90 height 90
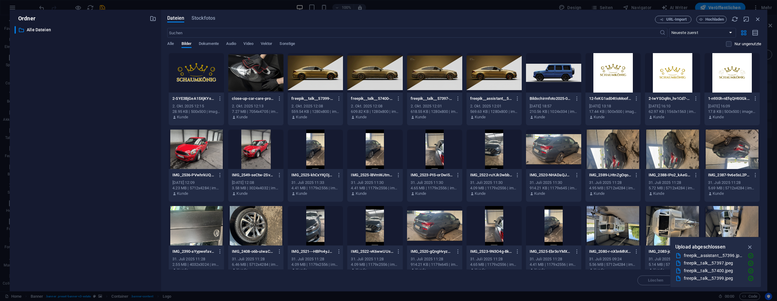
click at [76, 112] on div "​ Alle Dateien Alle Dateien" at bounding box center [86, 156] width 142 height 260
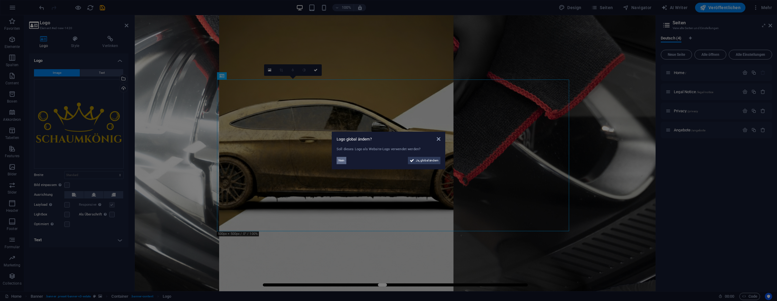
click at [345, 160] on button "Nein" at bounding box center [341, 160] width 10 height 7
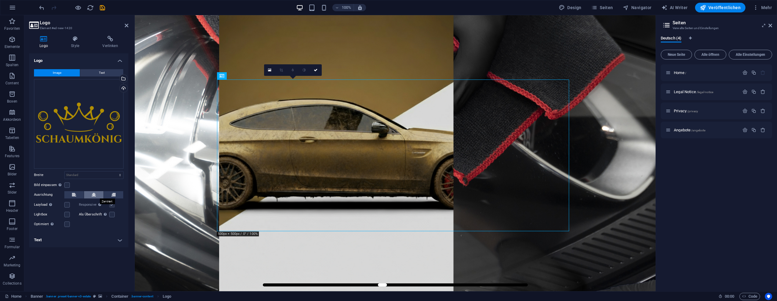
click at [90, 192] on button at bounding box center [93, 194] width 19 height 7
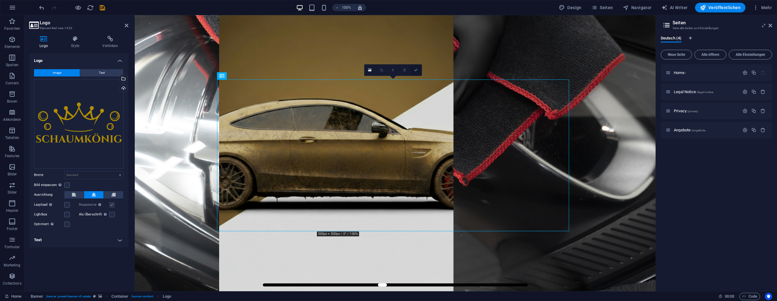
click at [413, 69] on link at bounding box center [416, 70] width 12 height 12
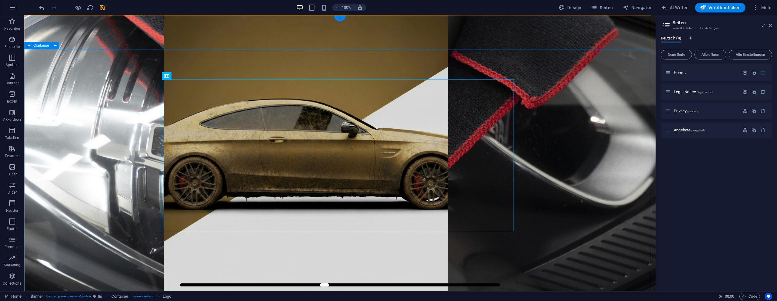
drag, startPoint x: 770, startPoint y: 26, endPoint x: 596, endPoint y: 94, distance: 187.4
click at [770, 26] on icon at bounding box center [770, 25] width 4 height 5
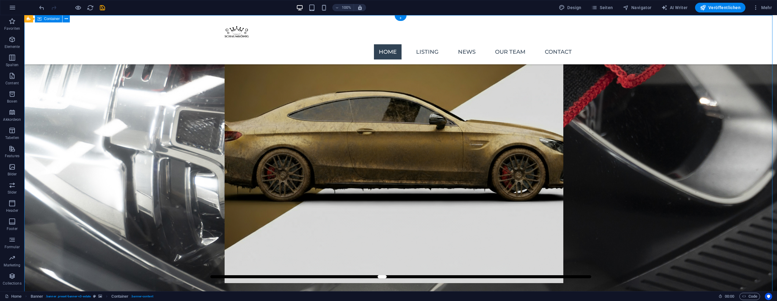
scroll to position [0, 0]
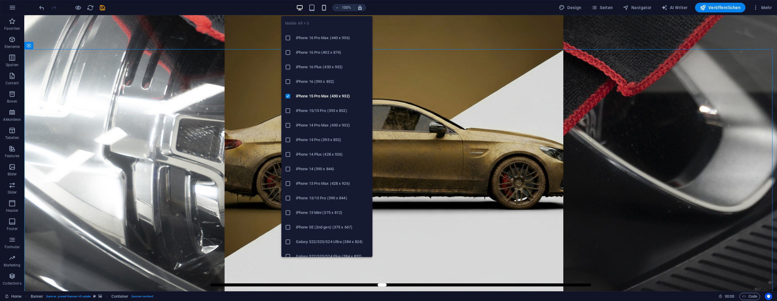
click at [327, 9] on icon "button" at bounding box center [323, 7] width 7 height 7
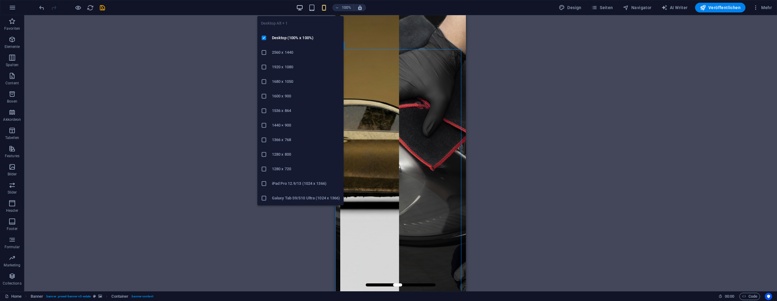
click at [300, 7] on icon "button" at bounding box center [299, 7] width 7 height 7
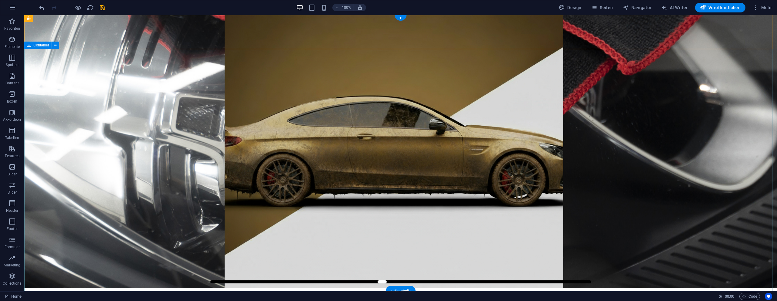
scroll to position [8, 0]
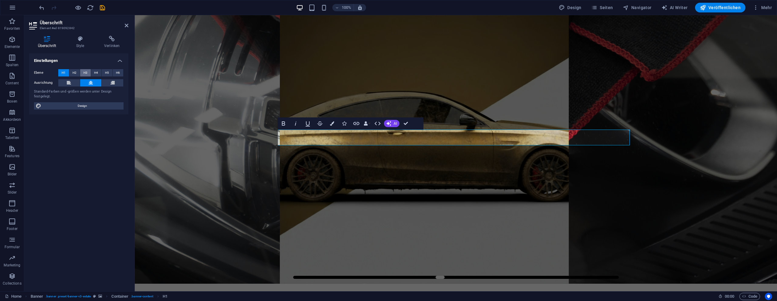
click at [83, 73] on span "H3" at bounding box center [85, 72] width 4 height 7
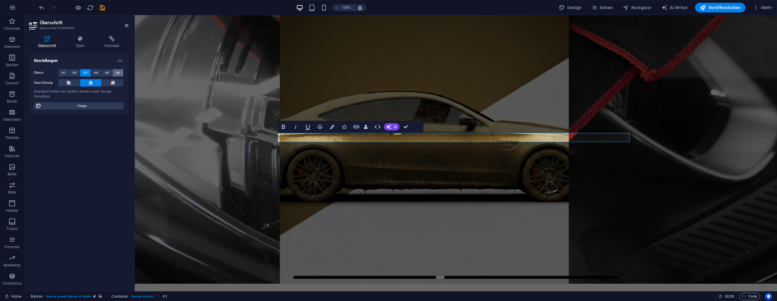
click at [114, 72] on button "H6" at bounding box center [118, 72] width 11 height 7
click at [62, 72] on span "H1" at bounding box center [64, 72] width 4 height 7
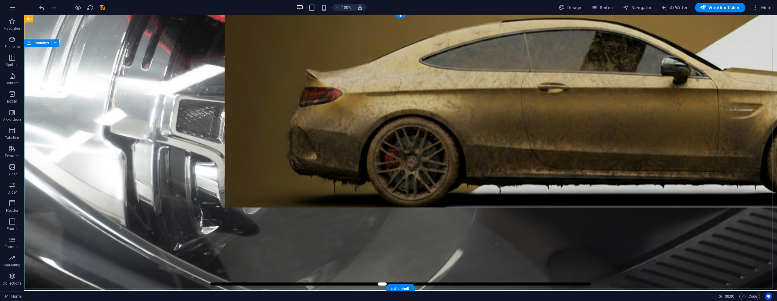
scroll to position [0, 0]
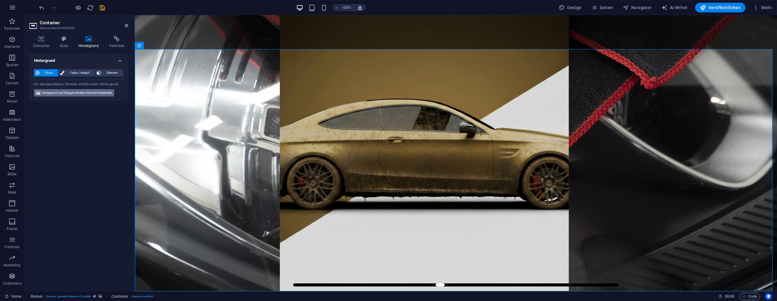
click at [93, 92] on span "Hintergrund auf übergeordnetem Element bearbeiten" at bounding box center [77, 92] width 70 height 7
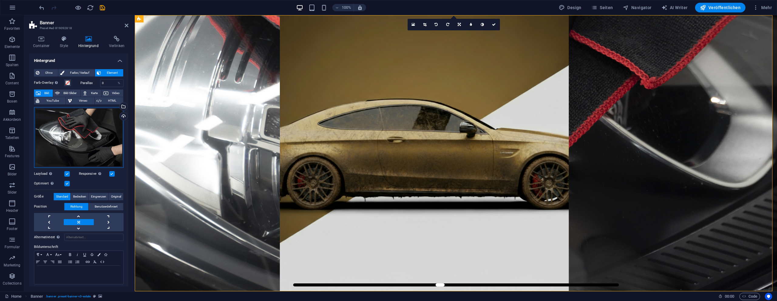
click at [65, 111] on div "Ziehe Dateien zum Hochladen hierher oder klicke hier, um aus Dateien oder koste…" at bounding box center [79, 137] width 90 height 61
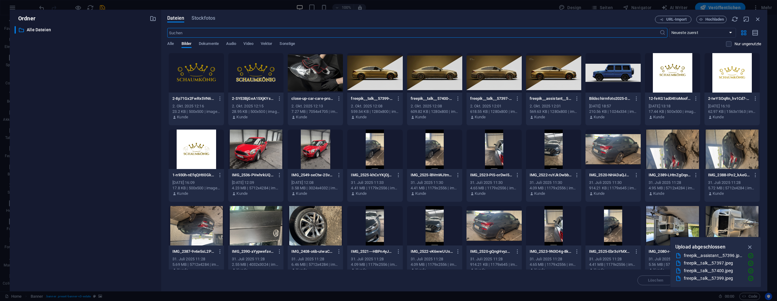
click at [65, 111] on div "​ Alle Dateien Alle Dateien" at bounding box center [86, 156] width 142 height 260
click at [718, 23] on div "Dateien Stockfotos URL-Import Hochladen ​ Neueste zuerst Älteste zuerst Name (A…" at bounding box center [464, 150] width 594 height 269
click at [718, 20] on span "Hochladen" at bounding box center [714, 20] width 19 height 4
click at [563, 30] on input "text" at bounding box center [413, 33] width 492 height 10
click at [700, 19] on icon "button" at bounding box center [701, 20] width 4 height 4
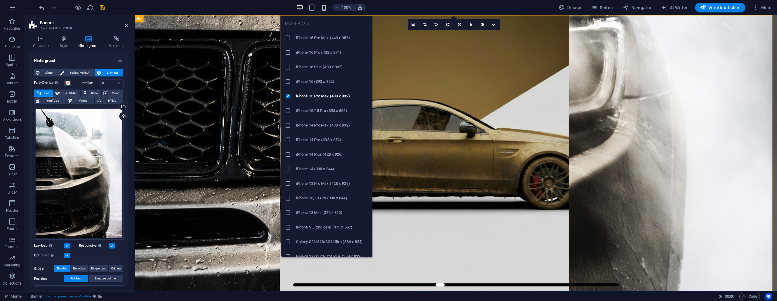
click at [323, 6] on icon "button" at bounding box center [323, 7] width 7 height 7
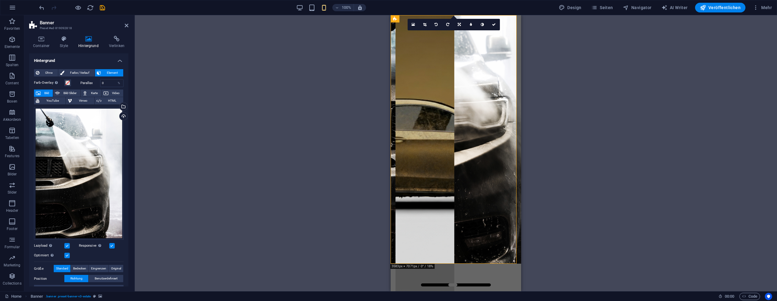
click at [221, 115] on div "Ziehe hier rein, um den vorhandenen Inhalt zu ersetzen. Drücke "Strg", wenn du …" at bounding box center [456, 153] width 642 height 276
click at [422, 25] on link at bounding box center [425, 25] width 12 height 12
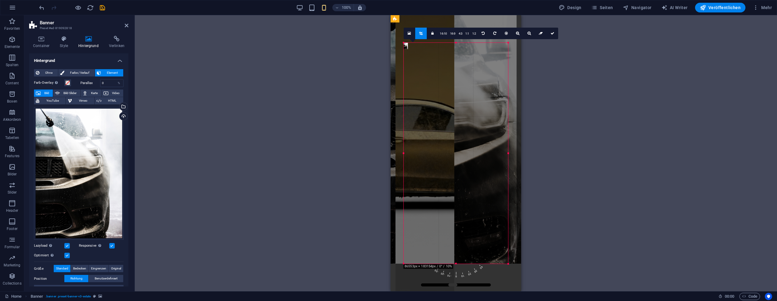
drag, startPoint x: 408, startPoint y: 65, endPoint x: 384, endPoint y: -16, distance: 84.7
click at [384, 0] on html "[DOMAIN_NAME] Home Favoriten Elemente Spalten Content Boxen Akkordeon Tabellen …" at bounding box center [388, 150] width 777 height 301
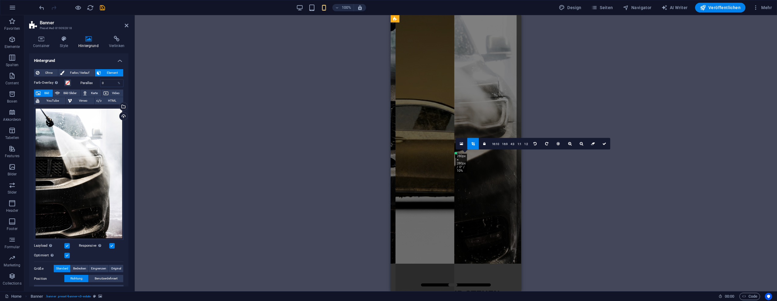
drag, startPoint x: 456, startPoint y: 153, endPoint x: 487, endPoint y: 200, distance: 56.6
click at [490, 202] on div "Ziehe hier rein, um den vorhandenen Inhalt zu ersetzen. Drücke "Strg", wenn du …" at bounding box center [455, 153] width 130 height 276
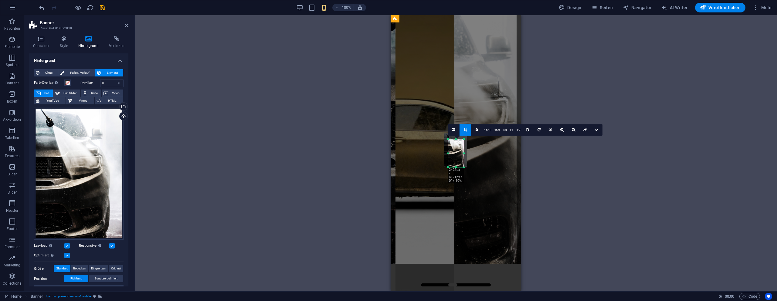
drag, startPoint x: 457, startPoint y: 153, endPoint x: 471, endPoint y: 179, distance: 29.6
click at [472, 179] on div "Ziehe hier rein, um den vorhandenen Inhalt zu ersetzen. Drücke "Strg", wenn du …" at bounding box center [455, 153] width 130 height 276
click at [464, 136] on div "180 170 160 150 140 130 120 110 100 90 80 70 60 50 40 30 20 10 0 -10 -20 -30 -4…" at bounding box center [456, 153] width 17 height 34
click at [595, 127] on icon at bounding box center [596, 129] width 4 height 4
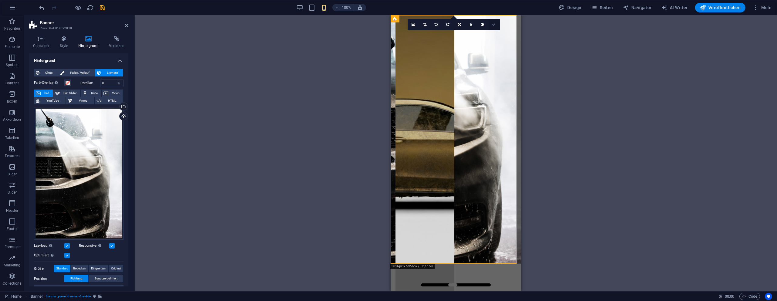
click at [493, 24] on icon at bounding box center [494, 25] width 4 height 4
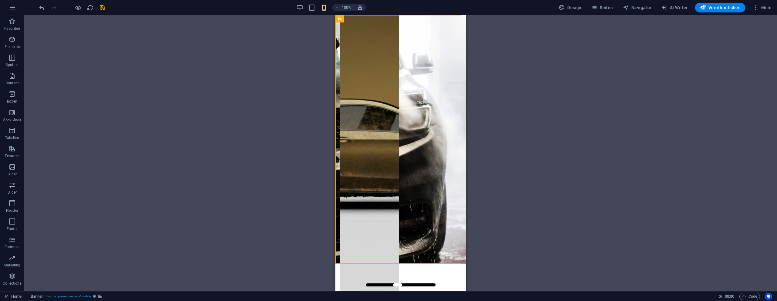
drag, startPoint x: 625, startPoint y: 189, endPoint x: 484, endPoint y: 239, distance: 150.4
click at [622, 189] on div "Ziehe hier rein, um den vorhandenen Inhalt zu ersetzen. Drücke "Strg", wenn du …" at bounding box center [400, 153] width 752 height 276
click at [305, 8] on div "100%" at bounding box center [331, 8] width 70 height 10
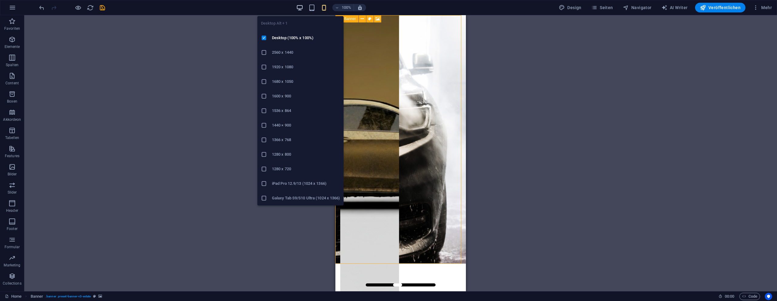
click at [301, 8] on icon "button" at bounding box center [299, 7] width 7 height 7
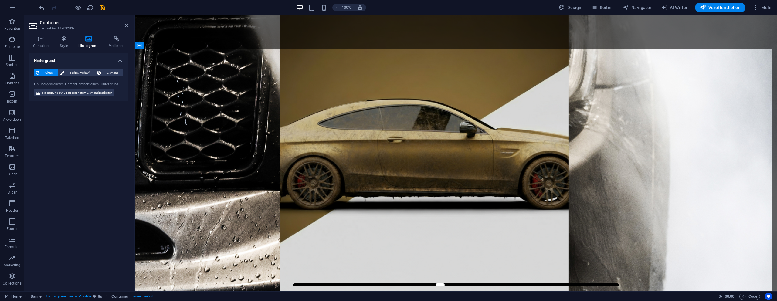
click at [87, 87] on div "Ohne Farbe / Verlauf Element Hintergrund über volle Breite strecken Farb-Overla…" at bounding box center [78, 82] width 99 height 37
click at [90, 93] on span "Hintergrund auf übergeordnetem Element bearbeiten" at bounding box center [77, 92] width 70 height 7
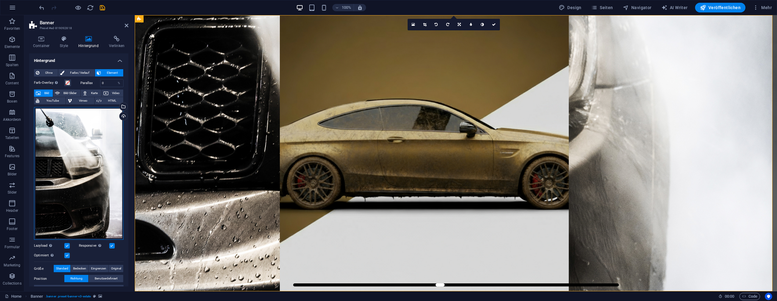
click at [68, 155] on div "Ziehe Dateien zum Hochladen hierher oder klicke hier, um aus Dateien oder koste…" at bounding box center [79, 173] width 90 height 133
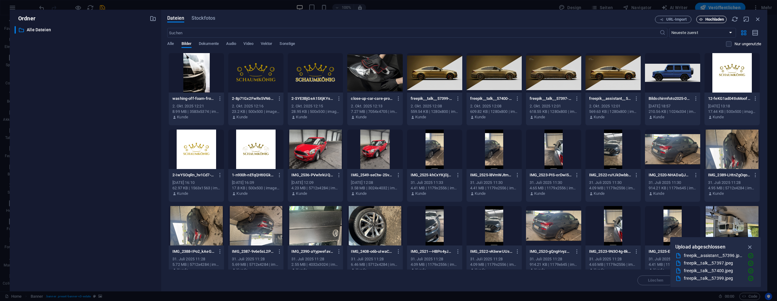
click at [711, 18] on span "Hochladen" at bounding box center [714, 20] width 19 height 4
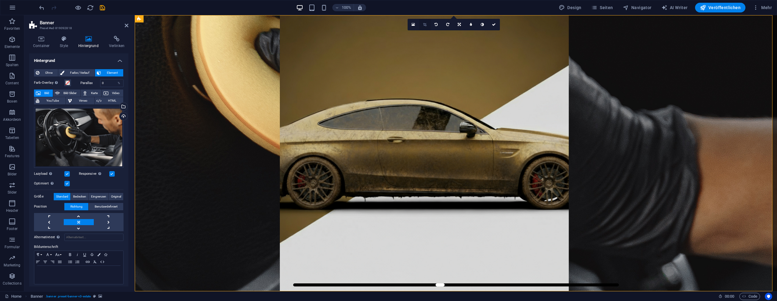
click at [424, 26] on link at bounding box center [425, 25] width 12 height 12
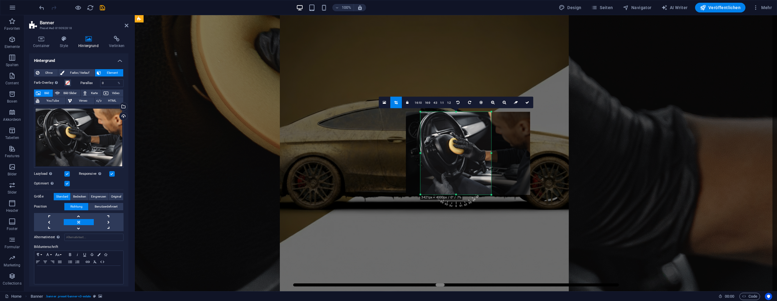
drag, startPoint x: 432, startPoint y: 155, endPoint x: 407, endPoint y: 153, distance: 24.3
click at [420, 153] on div "180 170 160 150 140 130 120 110 100 90 80 70 60 50 40 30 20 10 0 -10 -20 -30 -4…" at bounding box center [455, 153] width 71 height 83
click at [406, 153] on div at bounding box center [468, 153] width 124 height 83
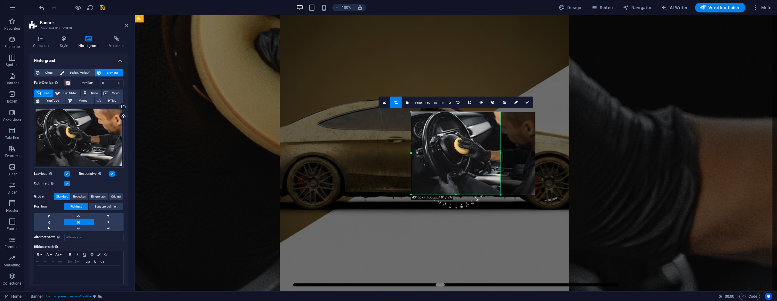
drag, startPoint x: 421, startPoint y: 154, endPoint x: 402, endPoint y: 153, distance: 18.6
click at [401, 153] on div "Ziehe hier rein, um den vorhandenen Inhalt zu ersetzen. Drücke "Strg", wenn du …" at bounding box center [456, 153] width 642 height 276
drag, startPoint x: 500, startPoint y: 154, endPoint x: 493, endPoint y: 153, distance: 6.7
click at [493, 154] on div "180 170 160 150 140 130 120 110 100 90 80 70 60 50 40 30 20 10 0 -10 -20 -30 -4…" at bounding box center [455, 153] width 83 height 83
click at [525, 103] on icon at bounding box center [527, 103] width 4 height 4
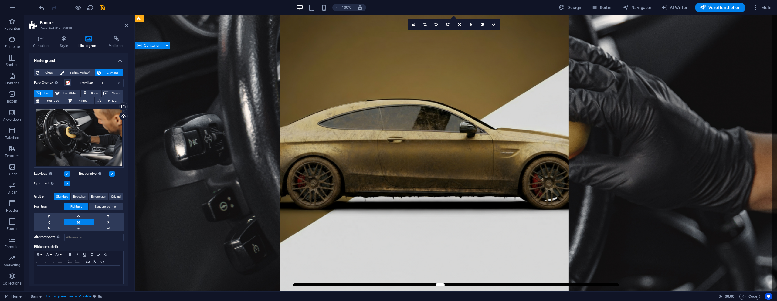
click at [495, 23] on icon at bounding box center [494, 25] width 4 height 4
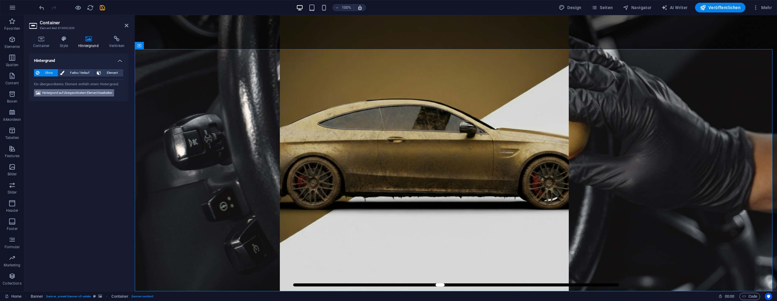
click at [57, 89] on span "Hintergrund auf übergeordnetem Element bearbeiten" at bounding box center [77, 92] width 70 height 7
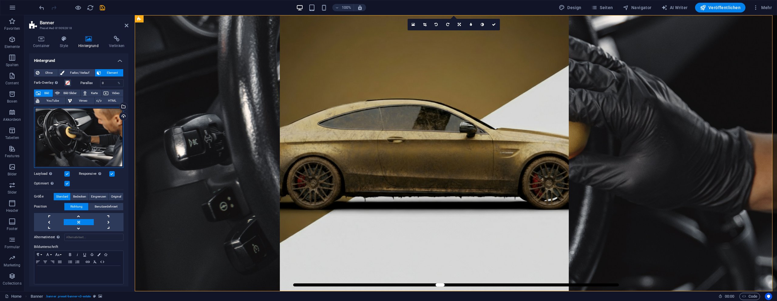
click at [84, 151] on div "Ziehe Dateien zum Hochladen hierher oder klicke hier, um aus Dateien oder koste…" at bounding box center [79, 137] width 90 height 61
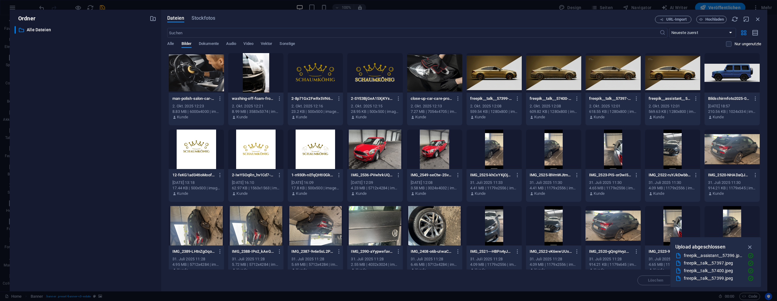
click at [183, 56] on div at bounding box center [196, 72] width 55 height 39
click at [194, 65] on div "1" at bounding box center [196, 72] width 55 height 39
click at [194, 65] on div at bounding box center [196, 72] width 55 height 39
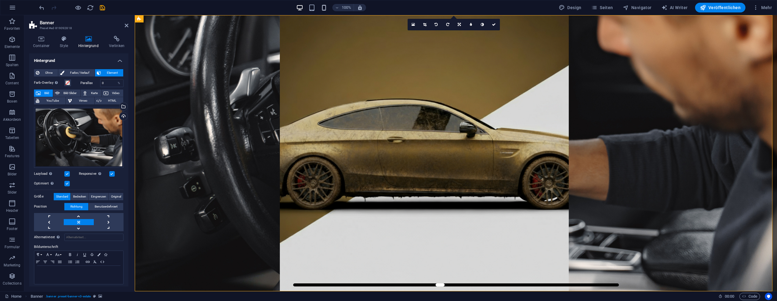
click at [323, 10] on icon "button" at bounding box center [323, 7] width 7 height 7
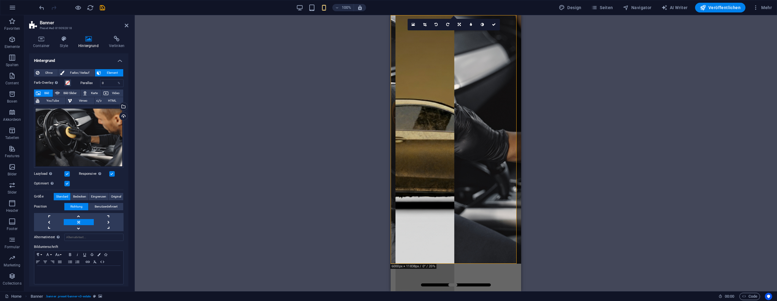
drag, startPoint x: 743, startPoint y: 142, endPoint x: 740, endPoint y: 137, distance: 5.7
click at [743, 142] on div "Ziehe hier rein, um den vorhandenen Inhalt zu ersetzen. Drücke "Strg", wenn du …" at bounding box center [456, 153] width 642 height 276
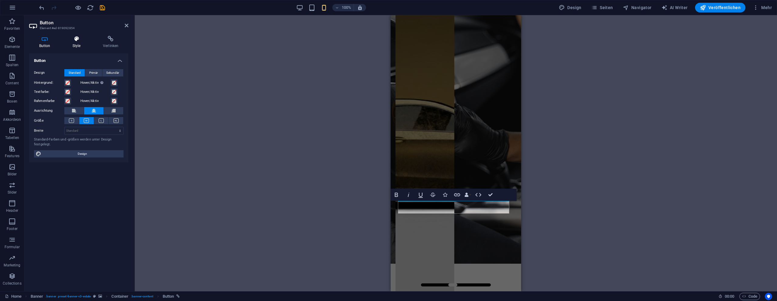
click at [80, 39] on icon at bounding box center [77, 39] width 28 height 6
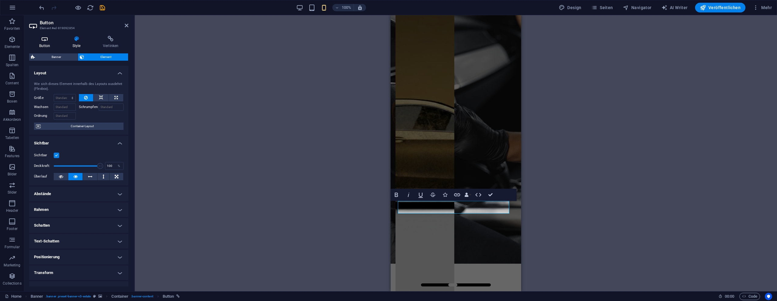
click at [48, 40] on icon at bounding box center [44, 39] width 31 height 6
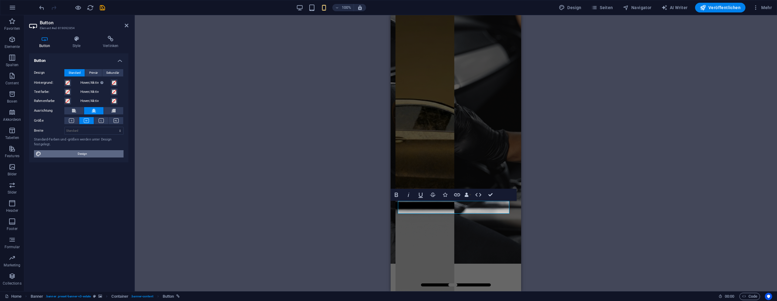
click at [104, 155] on span "Design" at bounding box center [82, 153] width 79 height 7
select select "px"
select select "500"
select select "px"
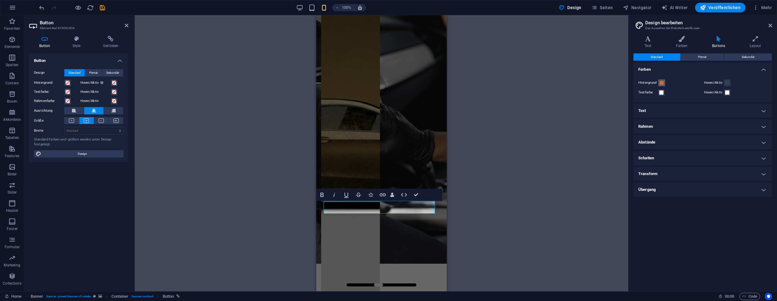
click at [661, 84] on span at bounding box center [661, 82] width 5 height 5
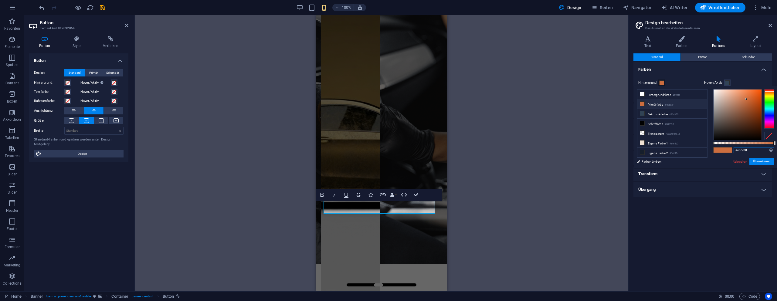
click at [741, 147] on input "#cb6d3f" at bounding box center [753, 150] width 40 height 6
type input "#b28f04"
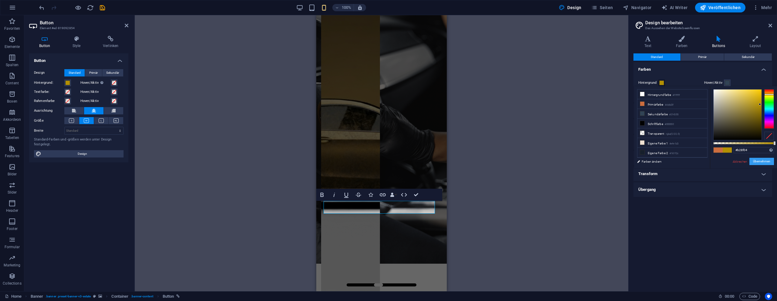
click at [766, 160] on button "Übernehmen" at bounding box center [761, 161] width 25 height 7
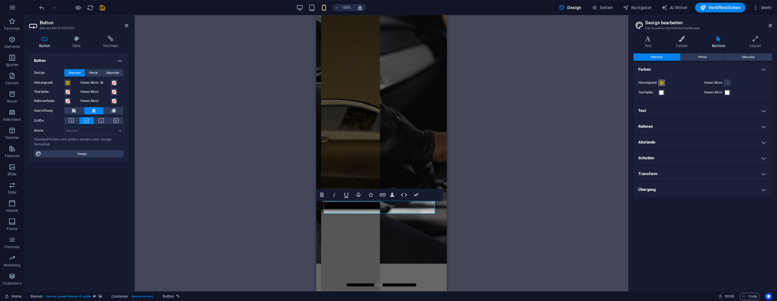
click at [659, 84] on span at bounding box center [661, 82] width 5 height 5
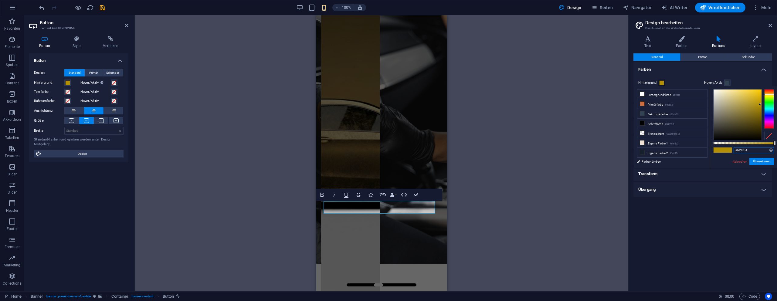
click at [746, 150] on input "#b28f04" at bounding box center [753, 150] width 40 height 6
click at [756, 162] on button "Übernehmen" at bounding box center [761, 161] width 25 height 7
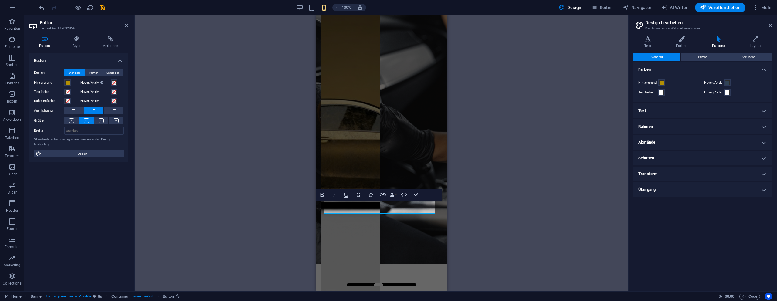
click at [485, 151] on div "H1 Banner Container Banner Menüleiste Menü Abstand Banner Logo Abstand Bild-Ver…" at bounding box center [381, 153] width 493 height 276
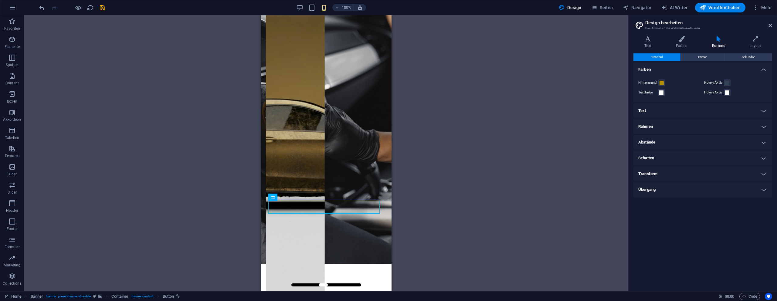
click at [506, 165] on div "H1 Banner Container Banner Menüleiste Menü Abstand Banner Logo Abstand Bild-Ver…" at bounding box center [326, 153] width 604 height 276
click at [769, 26] on icon at bounding box center [770, 25] width 4 height 5
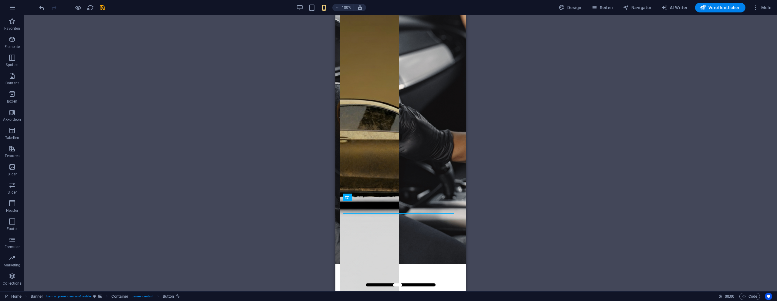
click at [531, 125] on div "H1 Banner Container Banner Menüleiste Menü Abstand Banner Logo Abstand Bild-Ver…" at bounding box center [400, 153] width 752 height 276
click at [116, 105] on div "H1 Banner Container Banner Menüleiste Menü Abstand Banner Logo Abstand Bild-Ver…" at bounding box center [400, 153] width 752 height 276
click at [356, 269] on div at bounding box center [400, 281] width 121 height 24
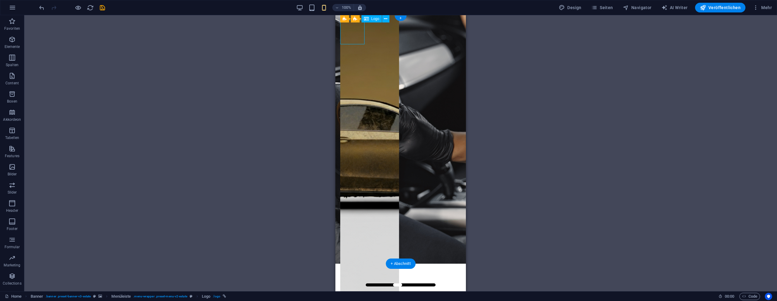
click at [356, 269] on div at bounding box center [400, 281] width 121 height 24
select select "px"
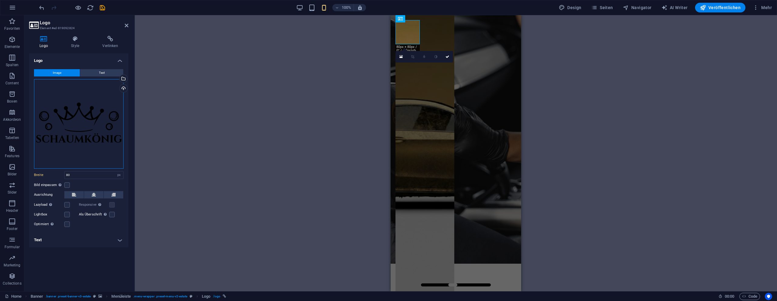
click at [92, 120] on div "Ziehe Dateien zum Hochladen hierher oder klicke hier, um aus Dateien oder koste…" at bounding box center [79, 124] width 90 height 90
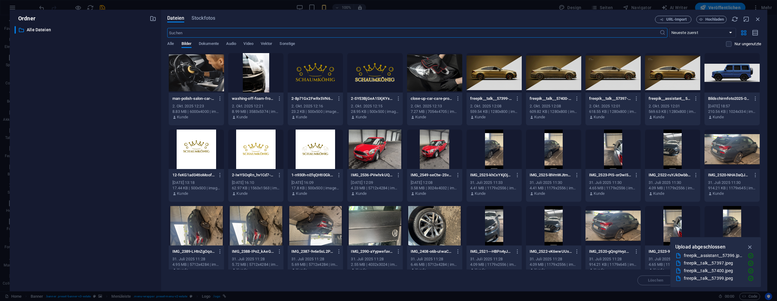
click at [92, 120] on div "​ Alle Dateien Alle Dateien" at bounding box center [86, 156] width 142 height 260
click at [317, 70] on div at bounding box center [315, 72] width 55 height 39
click at [317, 70] on div "1" at bounding box center [315, 72] width 55 height 39
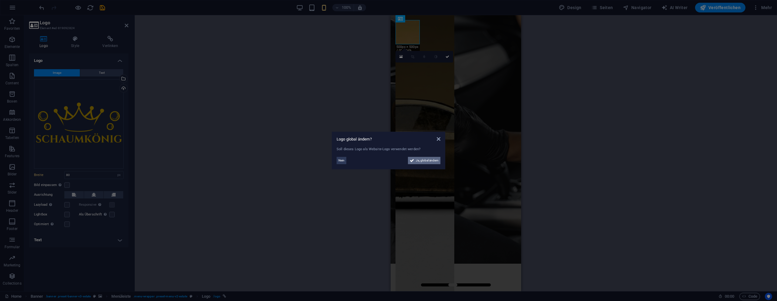
click at [432, 161] on span "Ja, global ändern" at bounding box center [427, 160] width 23 height 7
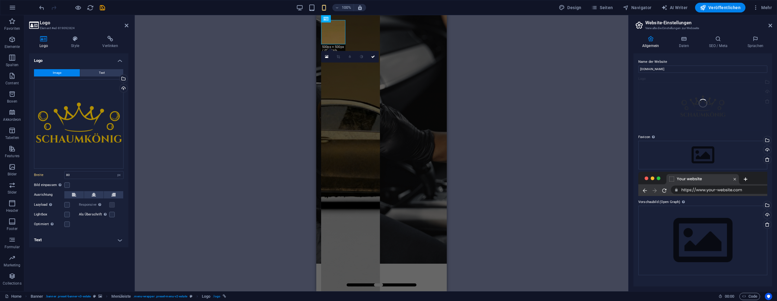
click at [622, 134] on body "[DOMAIN_NAME] Home Favoriten Elemente Spalten Content Boxen Akkordeon Tabellen …" at bounding box center [388, 150] width 777 height 301
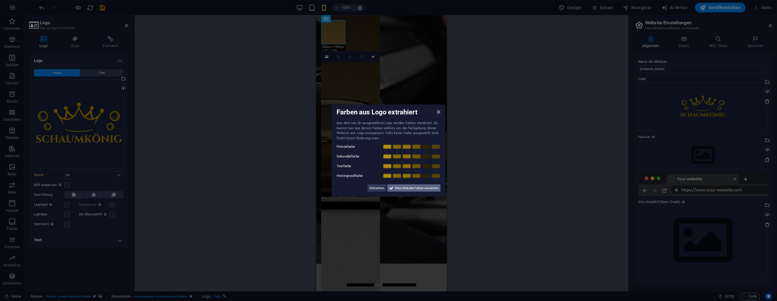
click at [407, 187] on span "Neue Website-Farben anwenden" at bounding box center [416, 187] width 43 height 7
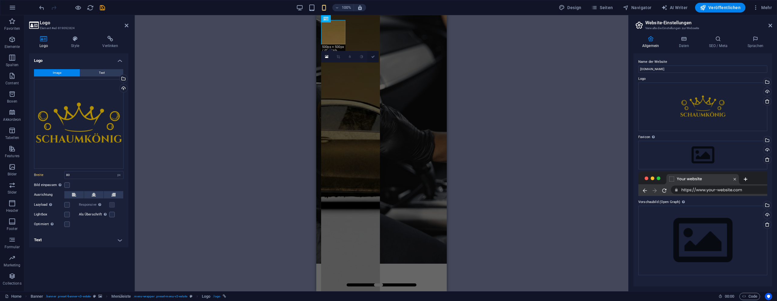
click at [374, 57] on icon at bounding box center [373, 57] width 4 height 4
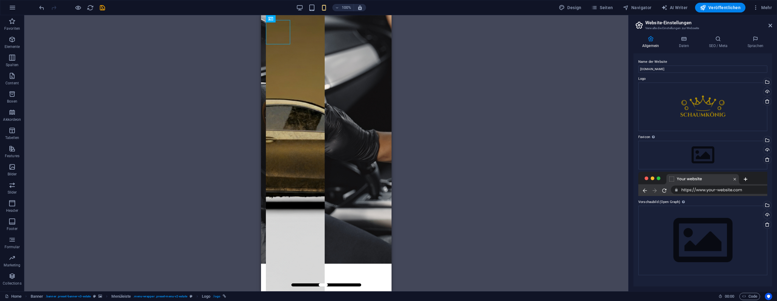
click at [534, 83] on div "H1 Banner Container Banner Menüleiste Menü Abstand Menüleiste Banner Logo Absta…" at bounding box center [326, 153] width 604 height 276
click at [772, 25] on aside "Website-Einstellungen Verwalte die Einstellungen zur Webseite Allgemein Daten S…" at bounding box center [702, 153] width 149 height 276
click at [769, 26] on icon at bounding box center [770, 25] width 4 height 5
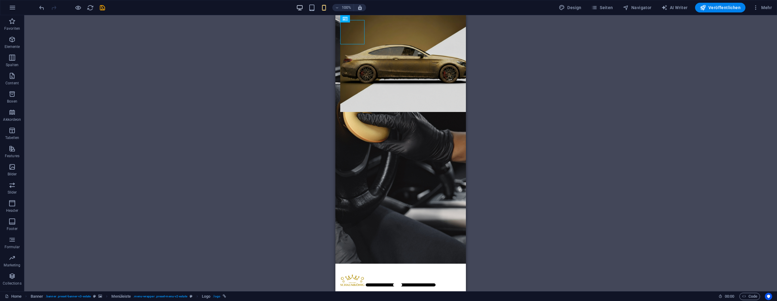
click at [299, 8] on icon "button" at bounding box center [299, 7] width 7 height 7
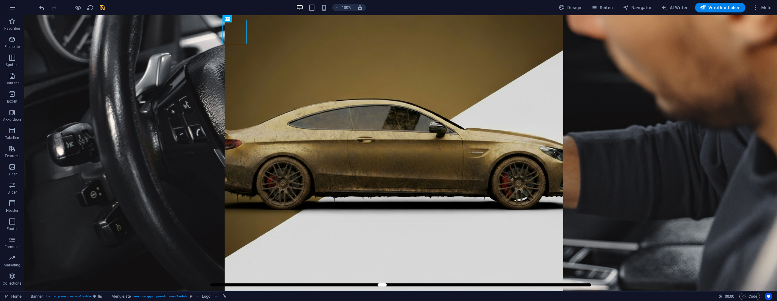
click at [103, 7] on icon "save" at bounding box center [102, 7] width 7 height 7
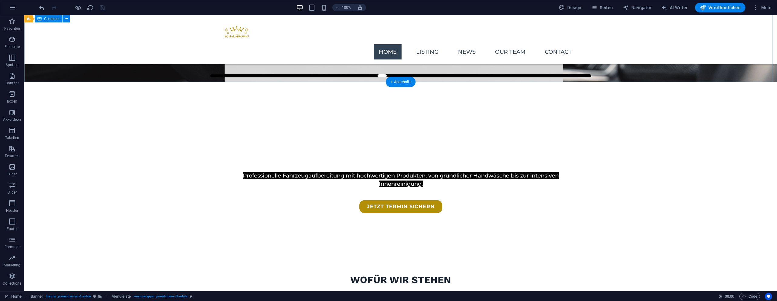
scroll to position [209, 0]
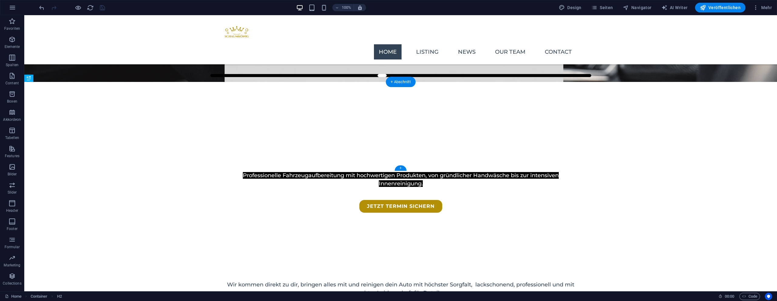
drag, startPoint x: 396, startPoint y: 125, endPoint x: 397, endPoint y: 160, distance: 34.6
click at [209, 243] on div "Wir kommen direkt zu dir, bringen alles mit und reinigen dein Auto mit höchster…" at bounding box center [400, 279] width 752 height 73
click at [322, 82] on div "Mobile Autopflege direkt bei dir vor Ort Professionelle Fahrzeugaufbereitung mi…" at bounding box center [400, 162] width 752 height 161
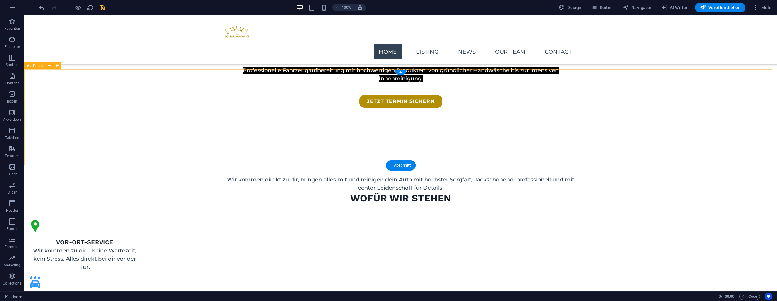
scroll to position [313, 0]
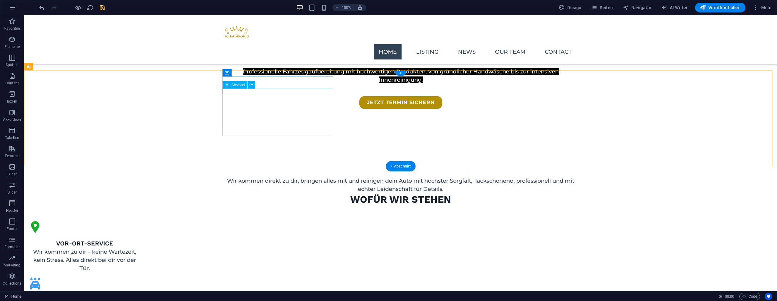
click at [140, 233] on div at bounding box center [84, 235] width 111 height 5
select select "px"
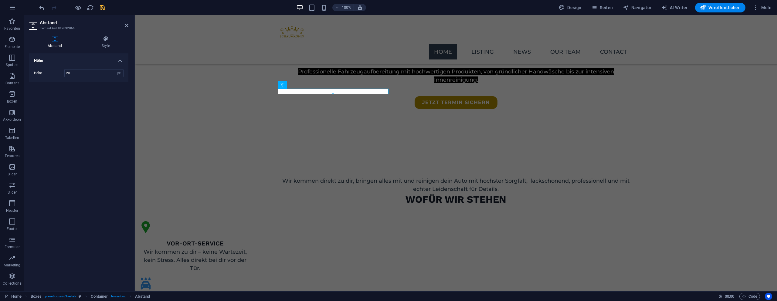
type input "20"
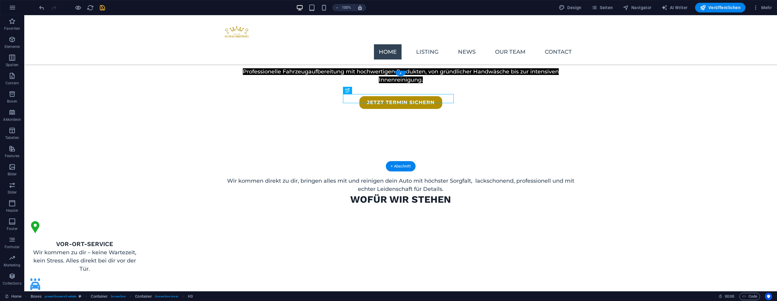
drag, startPoint x: 400, startPoint y: 97, endPoint x: 403, endPoint y: 99, distance: 4.0
click at [140, 296] on div "Unsere Standardts" at bounding box center [84, 300] width 111 height 9
drag, startPoint x: 397, startPoint y: 92, endPoint x: 400, endPoint y: 100, distance: 8.6
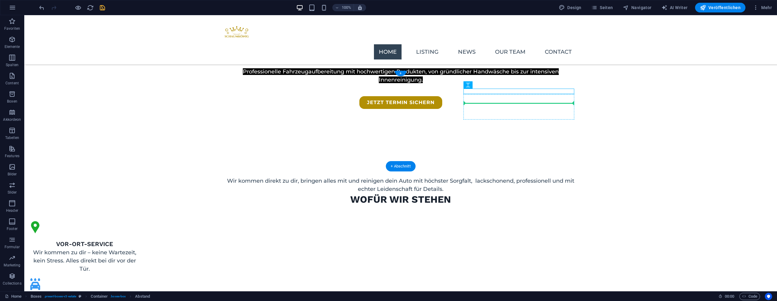
drag, startPoint x: 509, startPoint y: 92, endPoint x: 510, endPoint y: 101, distance: 9.1
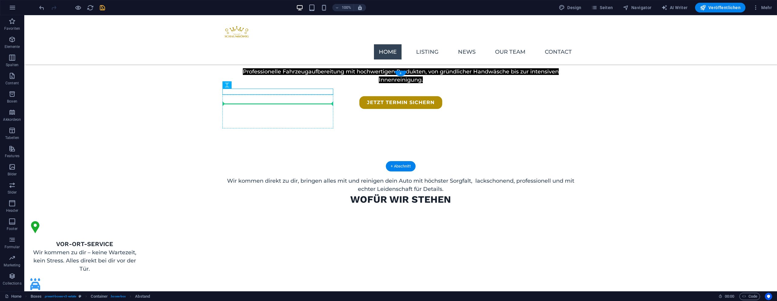
drag, startPoint x: 282, startPoint y: 92, endPoint x: 284, endPoint y: 102, distance: 10.7
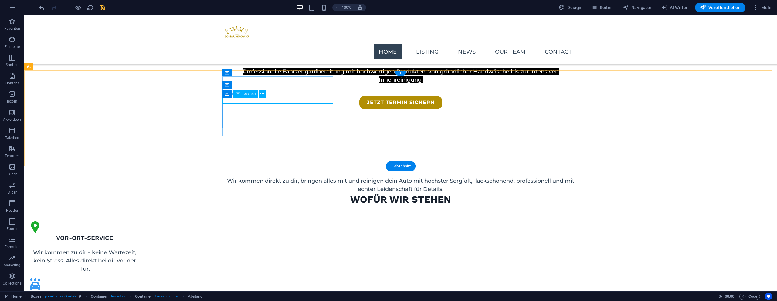
click at [140, 242] on div at bounding box center [84, 245] width 111 height 6
select select "px"
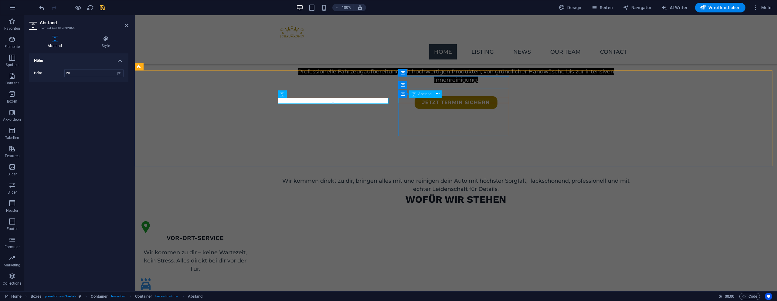
click at [250, 299] on div at bounding box center [195, 301] width 111 height 5
select select "px"
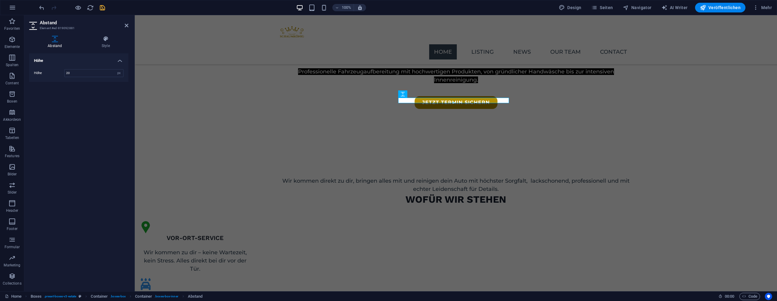
type input "20"
select select "px"
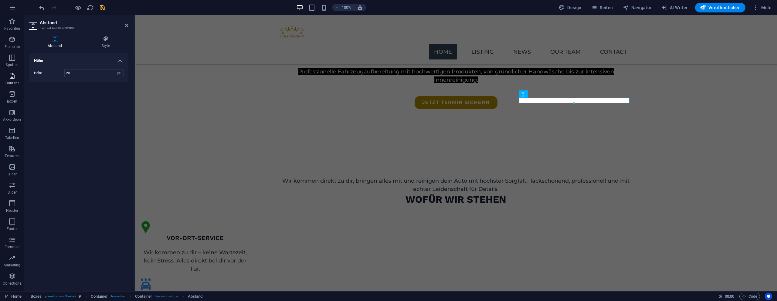
type input "20"
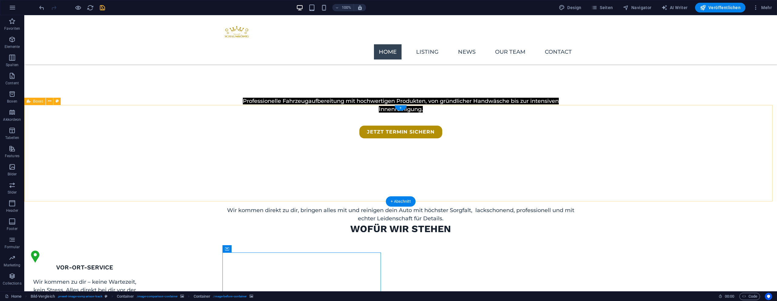
scroll to position [274, 0]
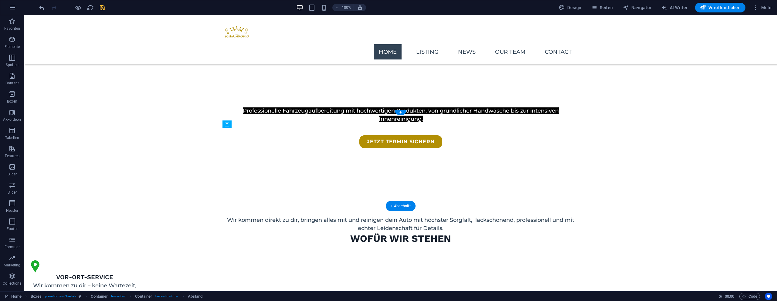
drag, startPoint x: 271, startPoint y: 140, endPoint x: 275, endPoint y: 137, distance: 5.2
drag, startPoint x: 273, startPoint y: 140, endPoint x: 279, endPoint y: 152, distance: 13.0
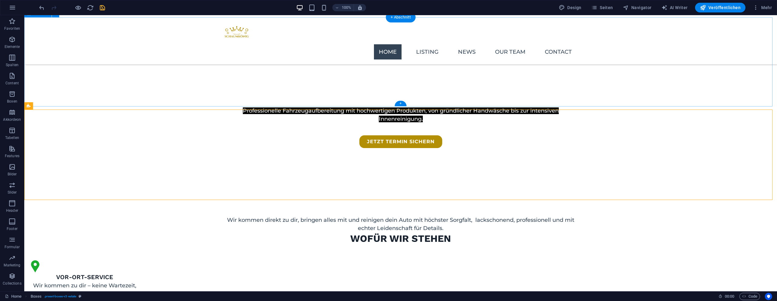
click at [569, 178] on div "Wir kommen direkt zu dir, bringen alles mit und reinigen dein Auto mit höchster…" at bounding box center [400, 214] width 752 height 73
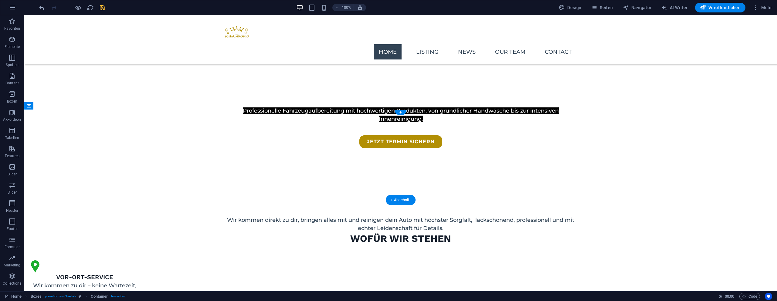
drag, startPoint x: 365, startPoint y: 124, endPoint x: 509, endPoint y: 124, distance: 143.5
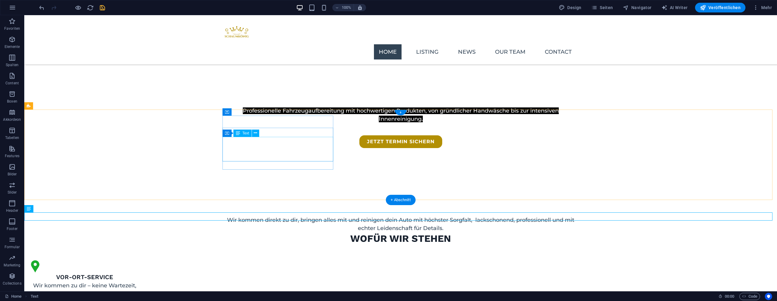
click at [140, 282] on div "Wir kommen zu dir – keine Wartezeit, kein Stress. Alles direkt bei dir vor der …" at bounding box center [84, 294] width 111 height 25
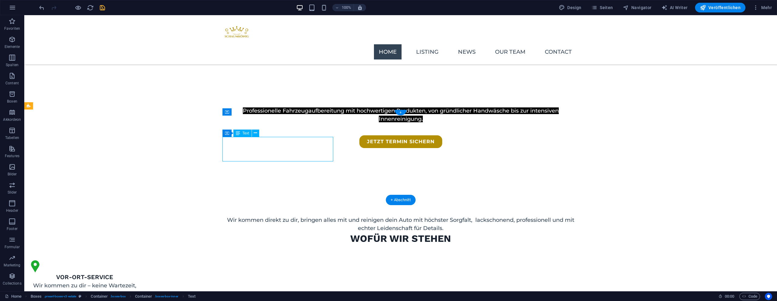
click at [140, 282] on div "Wir kommen zu dir – keine Wartezeit, kein Stress. Alles direkt bei dir vor der …" at bounding box center [84, 294] width 111 height 25
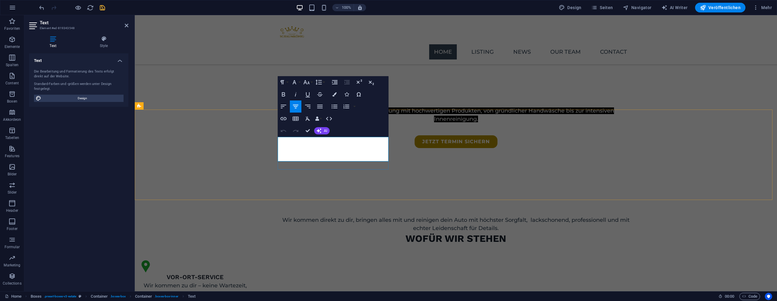
click at [250, 282] on p "Wir kommen zu dir – keine Wartezeit, kein Stress. Alles direkt bei dir vor der …" at bounding box center [195, 294] width 111 height 25
drag, startPoint x: 387, startPoint y: 176, endPoint x: 495, endPoint y: 174, distance: 108.6
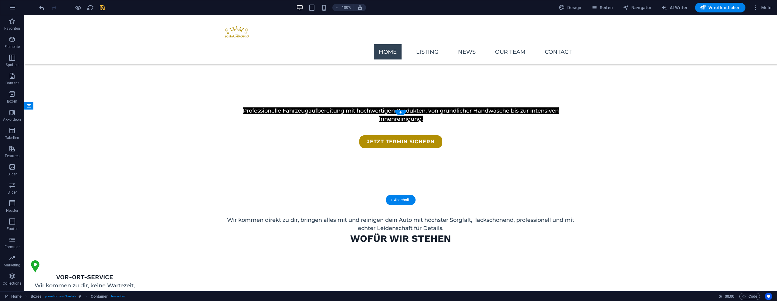
drag, startPoint x: 546, startPoint y: 123, endPoint x: 363, endPoint y: 124, distance: 182.3
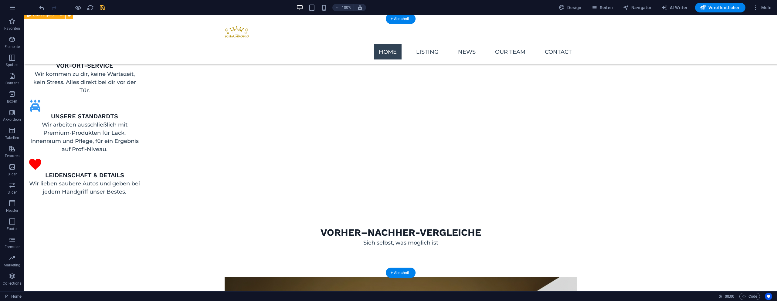
scroll to position [487, 0]
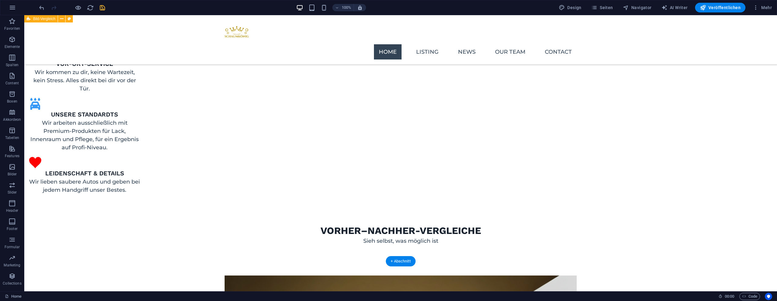
drag, startPoint x: 394, startPoint y: 224, endPoint x: 416, endPoint y: 226, distance: 22.5
drag, startPoint x: 389, startPoint y: 225, endPoint x: 396, endPoint y: 211, distance: 15.1
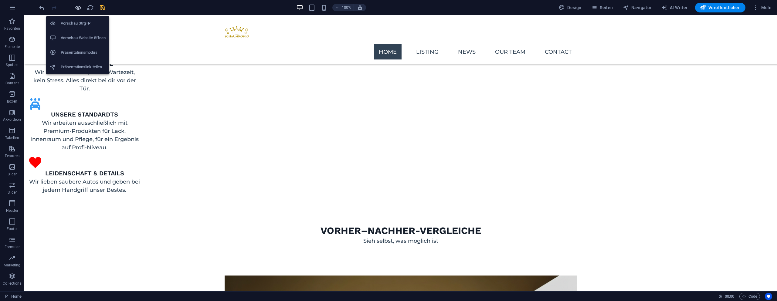
click at [81, 9] on icon "button" at bounding box center [78, 7] width 7 height 7
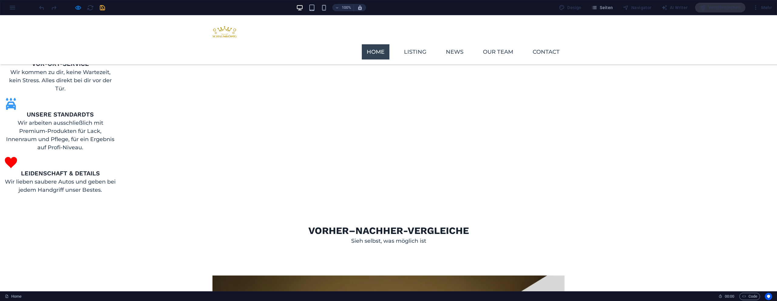
drag, startPoint x: 376, startPoint y: 223, endPoint x: 398, endPoint y: 218, distance: 22.2
type input "56"
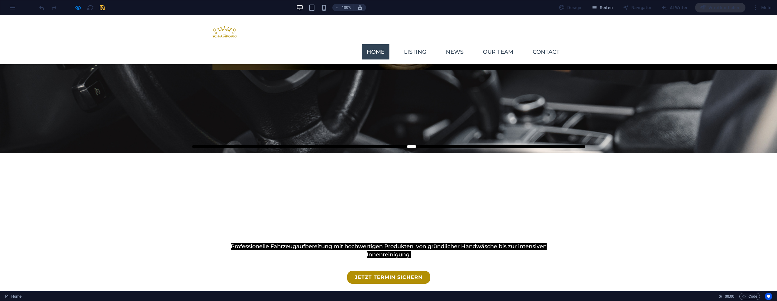
scroll to position [105, 0]
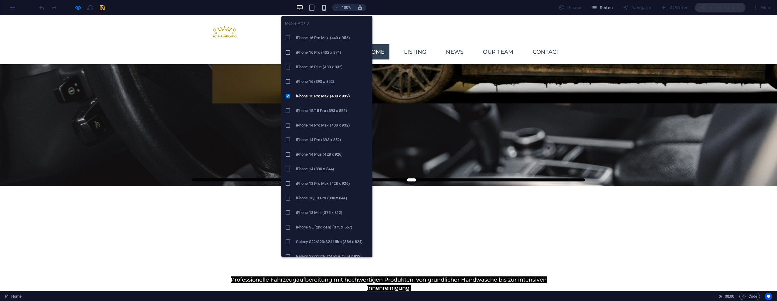
click at [324, 8] on icon "button" at bounding box center [323, 7] width 7 height 7
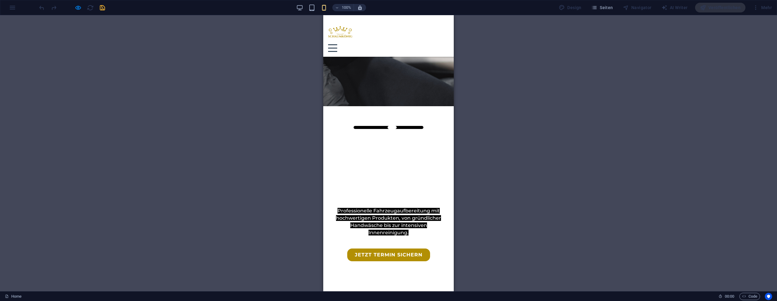
scroll to position [140, 0]
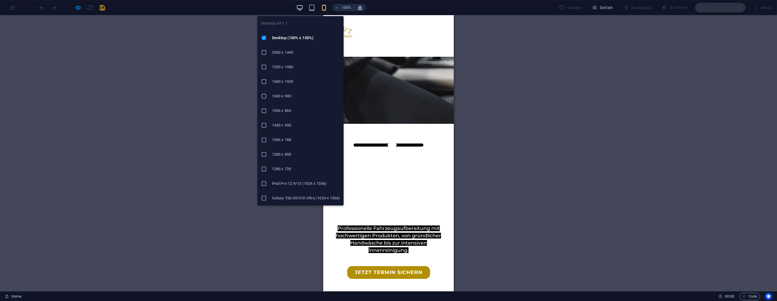
click at [299, 8] on icon "button" at bounding box center [299, 7] width 7 height 7
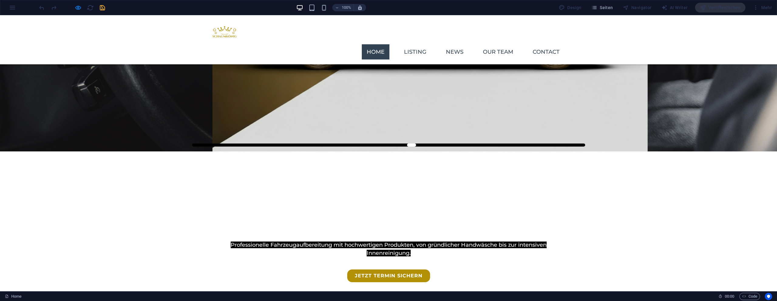
drag, startPoint x: 389, startPoint y: 189, endPoint x: 108, endPoint y: 56, distance: 310.9
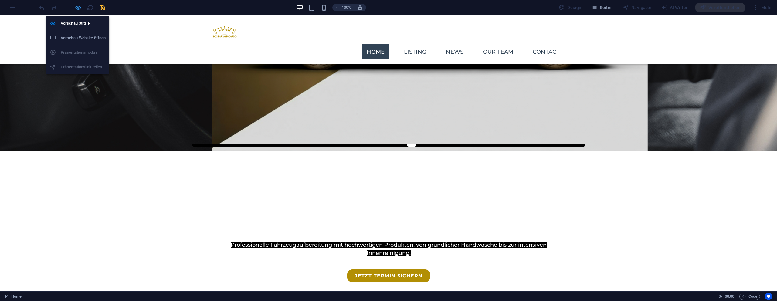
click at [77, 8] on icon "button" at bounding box center [78, 7] width 7 height 7
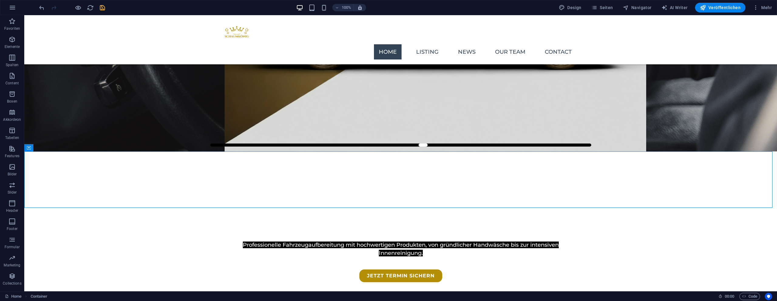
click at [100, 8] on icon "save" at bounding box center [102, 7] width 7 height 7
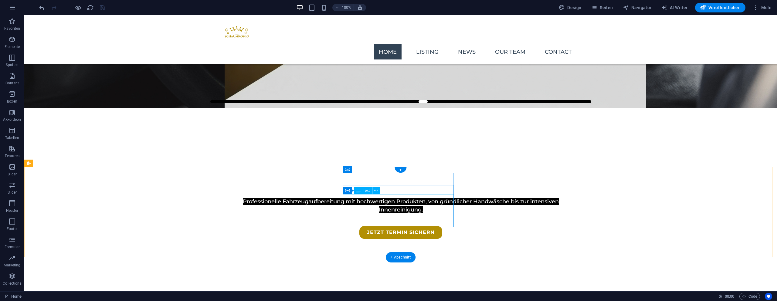
scroll to position [184, 0]
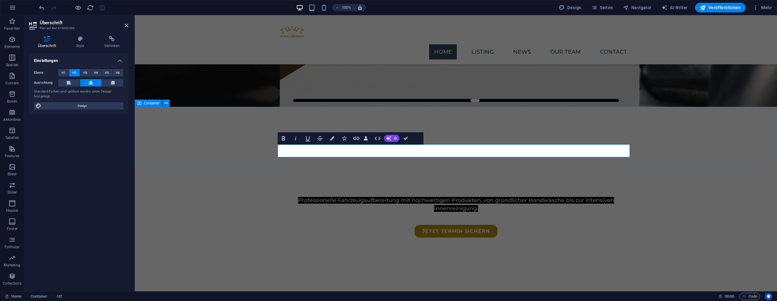
click at [222, 268] on div "WOFÜR WIR STEHEN" at bounding box center [456, 296] width 642 height 56
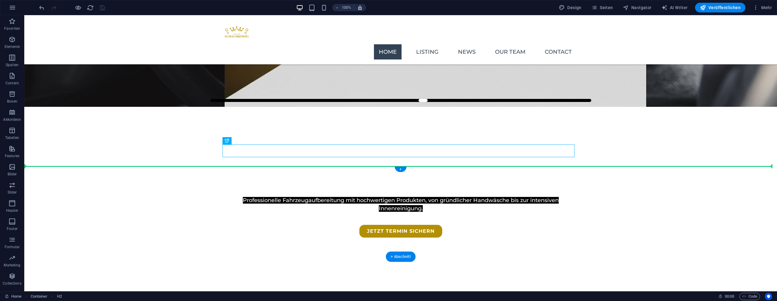
drag, startPoint x: 423, startPoint y: 153, endPoint x: 427, endPoint y: 170, distance: 17.4
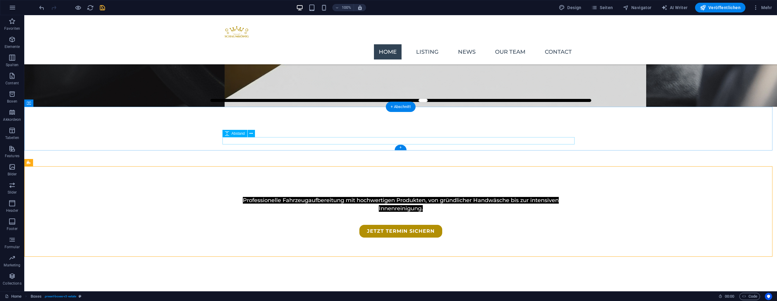
click at [427, 298] on div at bounding box center [401, 301] width 352 height 7
click at [428, 268] on div at bounding box center [400, 290] width 752 height 44
click at [462, 298] on div at bounding box center [401, 301] width 352 height 7
click at [118, 268] on div at bounding box center [400, 290] width 752 height 44
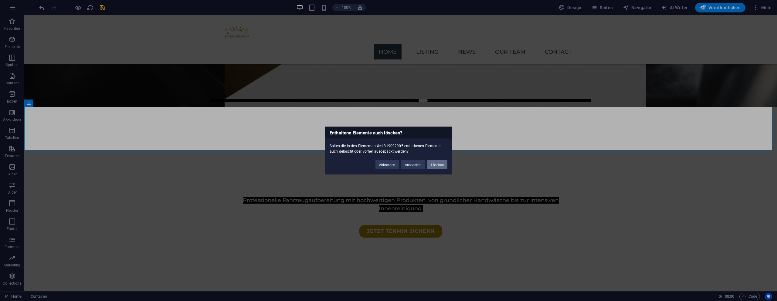
click at [436, 167] on button "Löschen" at bounding box center [437, 164] width 20 height 9
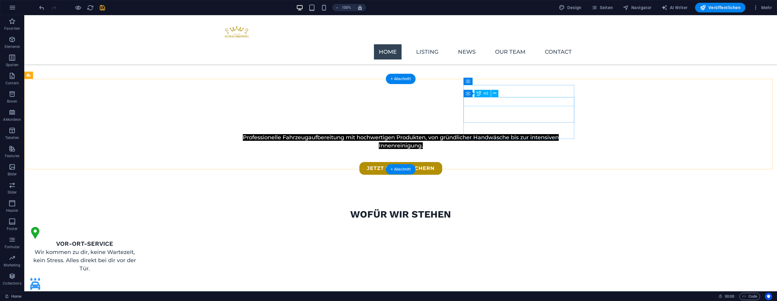
scroll to position [275, 0]
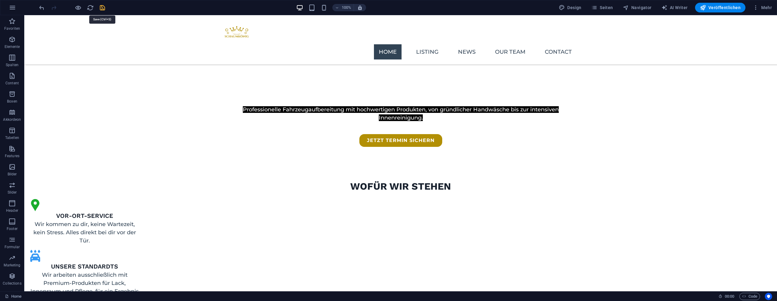
click at [100, 6] on icon "save" at bounding box center [102, 7] width 7 height 7
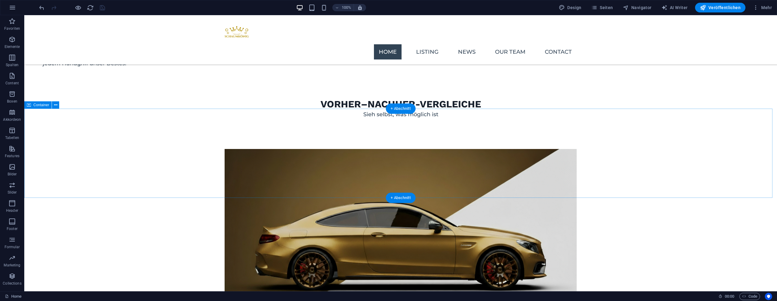
scroll to position [584, 0]
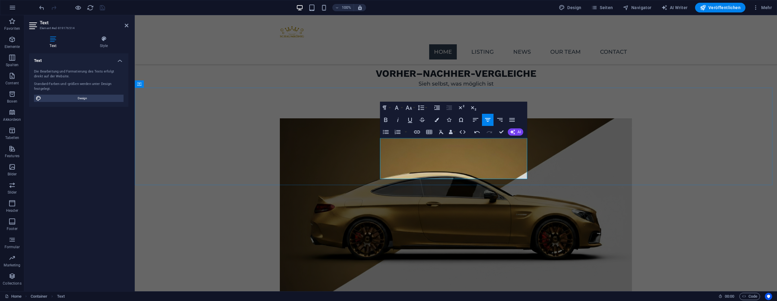
drag, startPoint x: 497, startPoint y: 142, endPoint x: 433, endPoint y: 149, distance: 63.8
drag, startPoint x: 432, startPoint y: 150, endPoint x: 387, endPoint y: 150, distance: 45.2
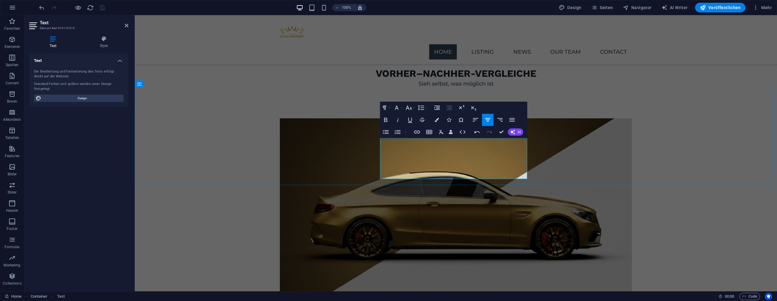
drag, startPoint x: 472, startPoint y: 140, endPoint x: 475, endPoint y: 140, distance: 3.1
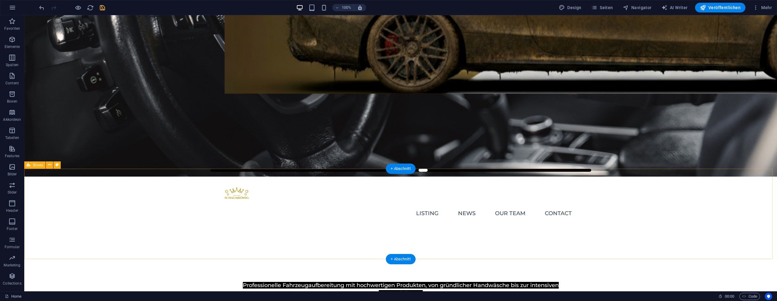
scroll to position [11, 0]
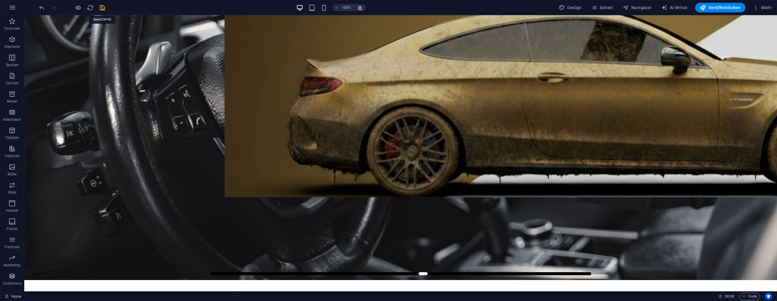
click at [102, 9] on icon "save" at bounding box center [102, 7] width 7 height 7
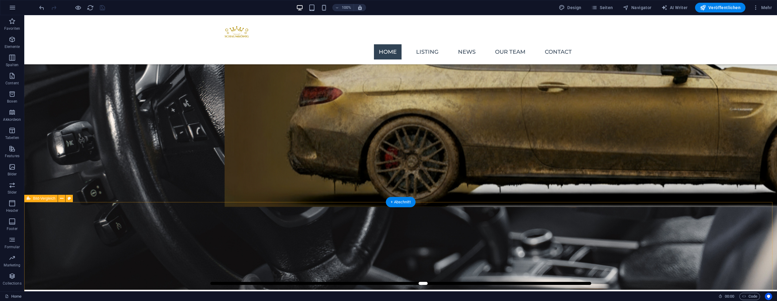
scroll to position [0, 0]
